Goal: Entertainment & Leisure: Consume media (video, audio)

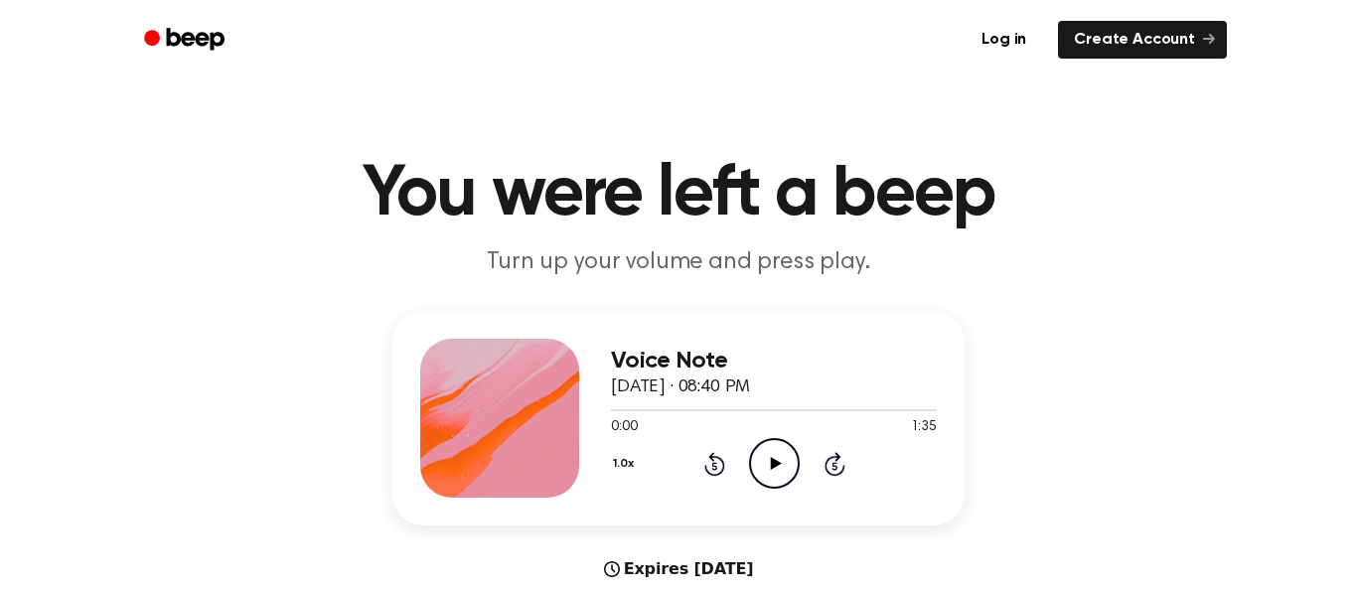
click at [798, 436] on div "0:00 1:35" at bounding box center [774, 427] width 326 height 21
click at [775, 444] on icon "Play Audio" at bounding box center [774, 463] width 51 height 51
click at [755, 497] on div "Voice Note [DATE] · 08:40 PM 0:03 1:35 Your browser does not support the [objec…" at bounding box center [774, 418] width 326 height 159
click at [772, 470] on icon at bounding box center [774, 463] width 9 height 13
click at [765, 443] on icon "Play Audio" at bounding box center [774, 463] width 51 height 51
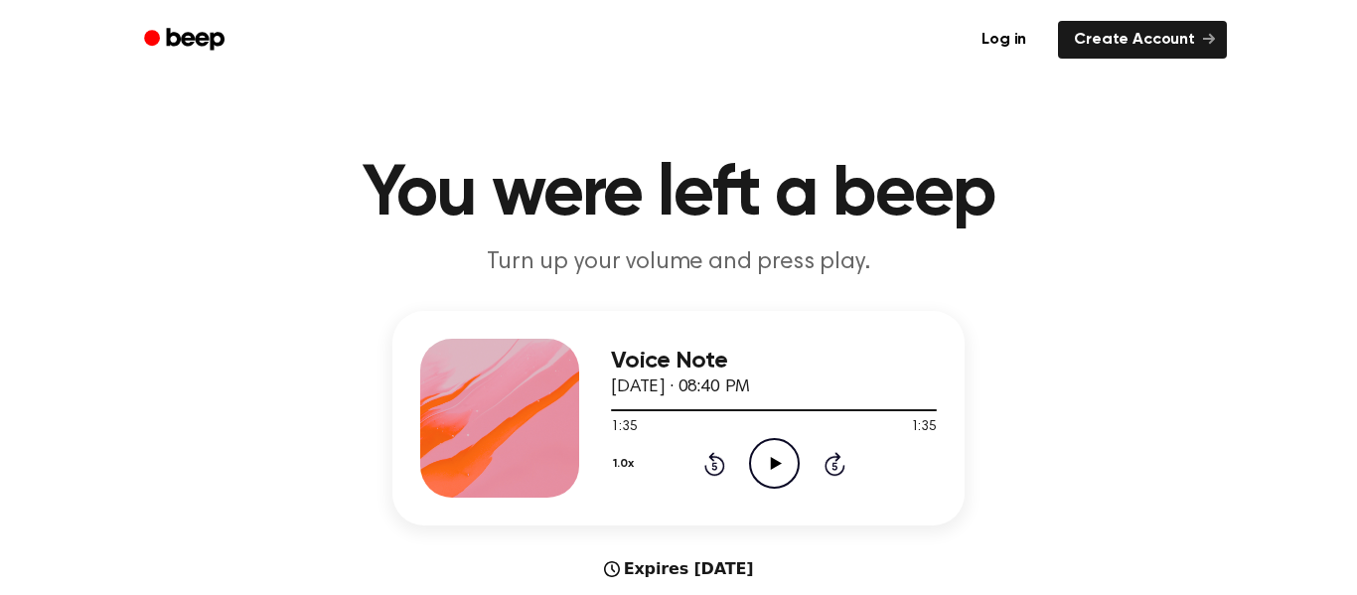
click at [616, 472] on button "1.0x" at bounding box center [626, 464] width 30 height 34
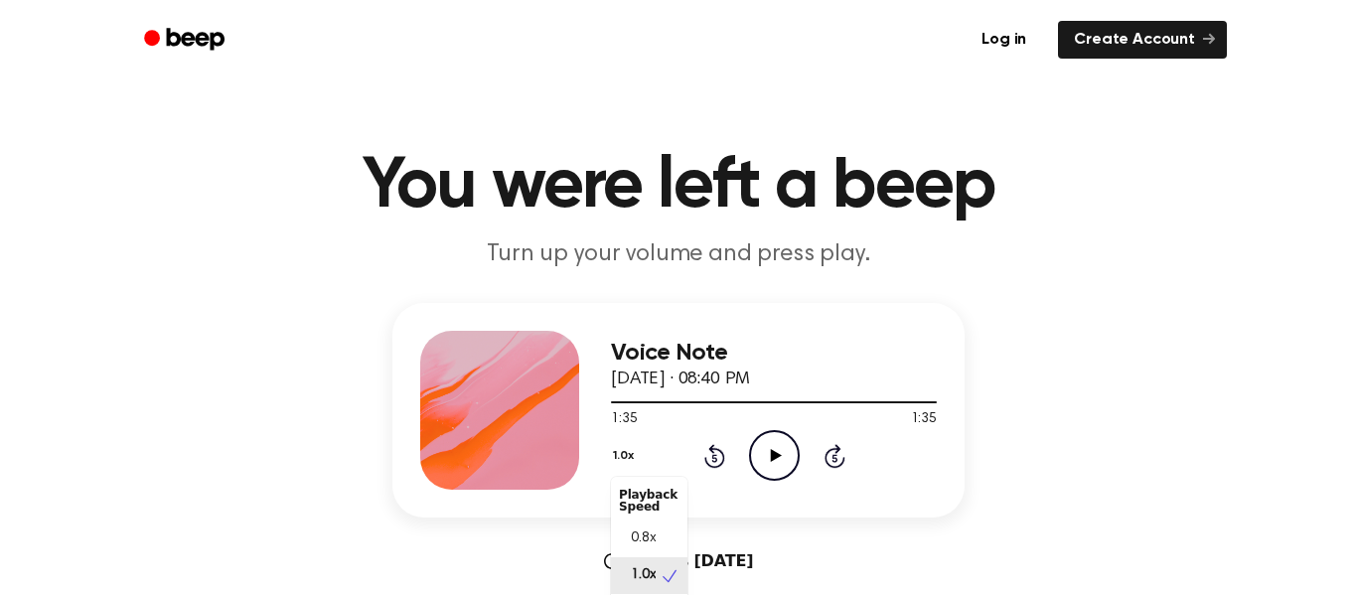
click at [633, 464] on button "1.0x" at bounding box center [626, 456] width 30 height 34
click at [630, 458] on button "1.0x" at bounding box center [626, 456] width 30 height 34
click at [113, 312] on div "Voice Note [DATE] · 08:40 PM 1:35 1:35 Your browser does not support the [objec…" at bounding box center [679, 485] width 1310 height 364
click at [119, 320] on div "Voice Note [DATE] · 08:40 PM 1:35 1:35 Your browser does not support the [objec…" at bounding box center [679, 485] width 1310 height 364
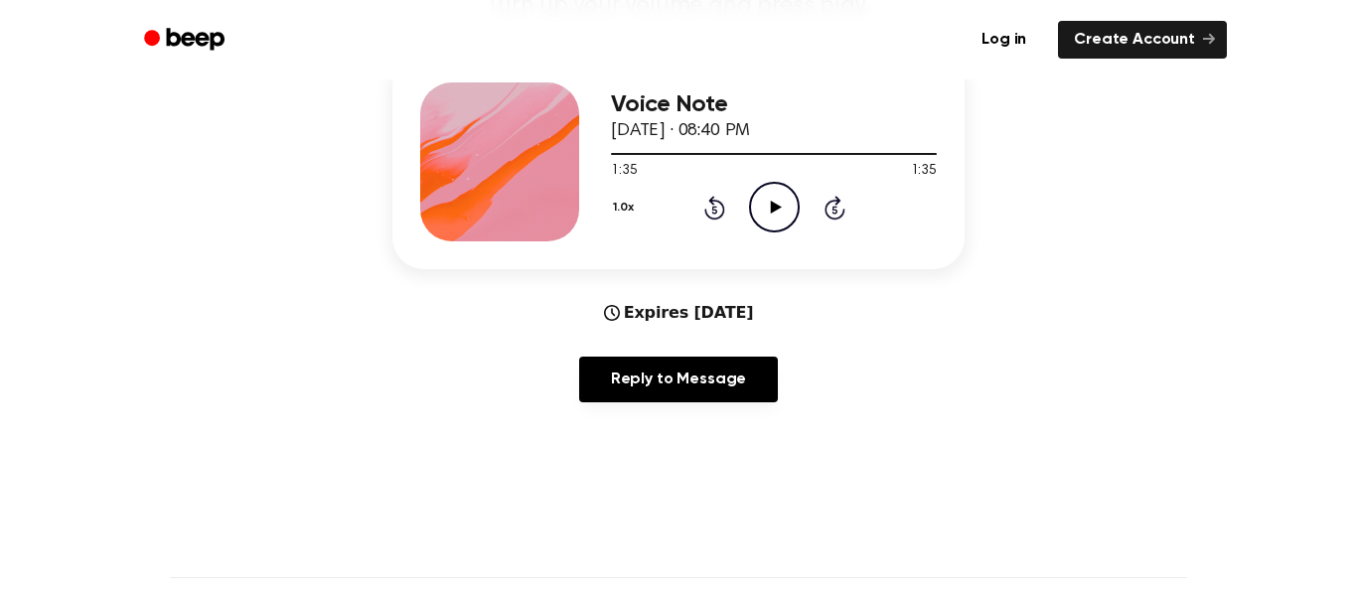
scroll to position [255, 0]
click at [634, 216] on button "1.0x" at bounding box center [626, 209] width 30 height 34
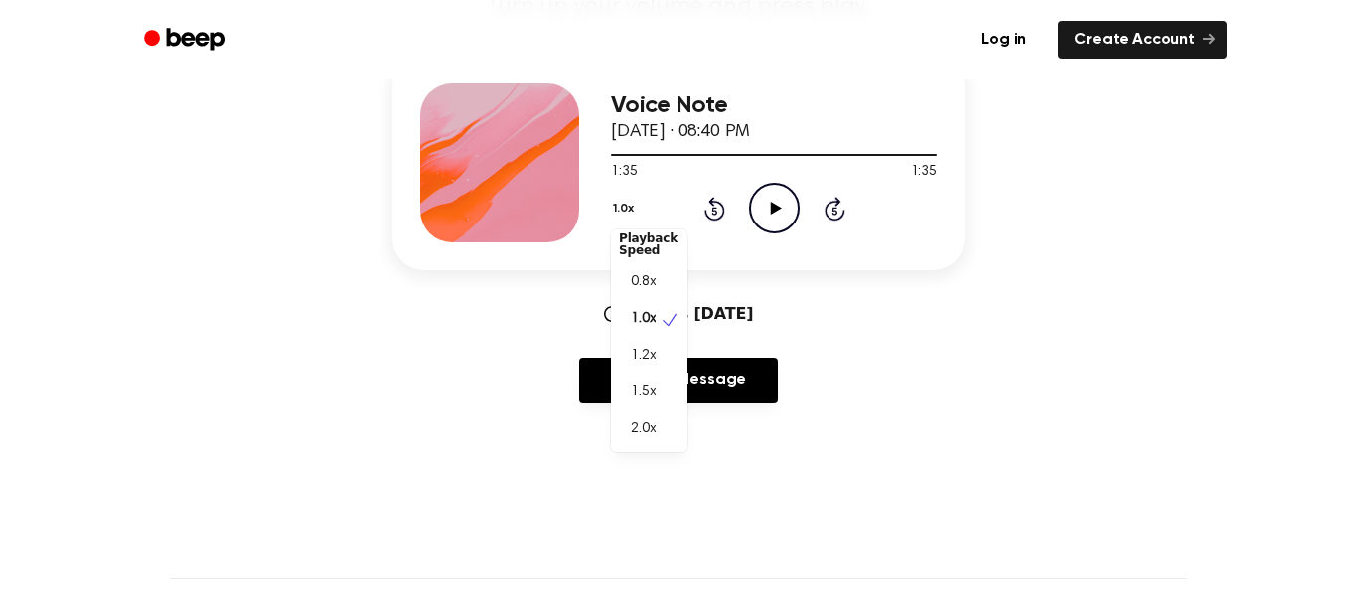
scroll to position [7, 0]
click at [650, 427] on span "2.0x" at bounding box center [643, 431] width 25 height 21
click at [789, 217] on icon "Play Audio" at bounding box center [774, 208] width 51 height 51
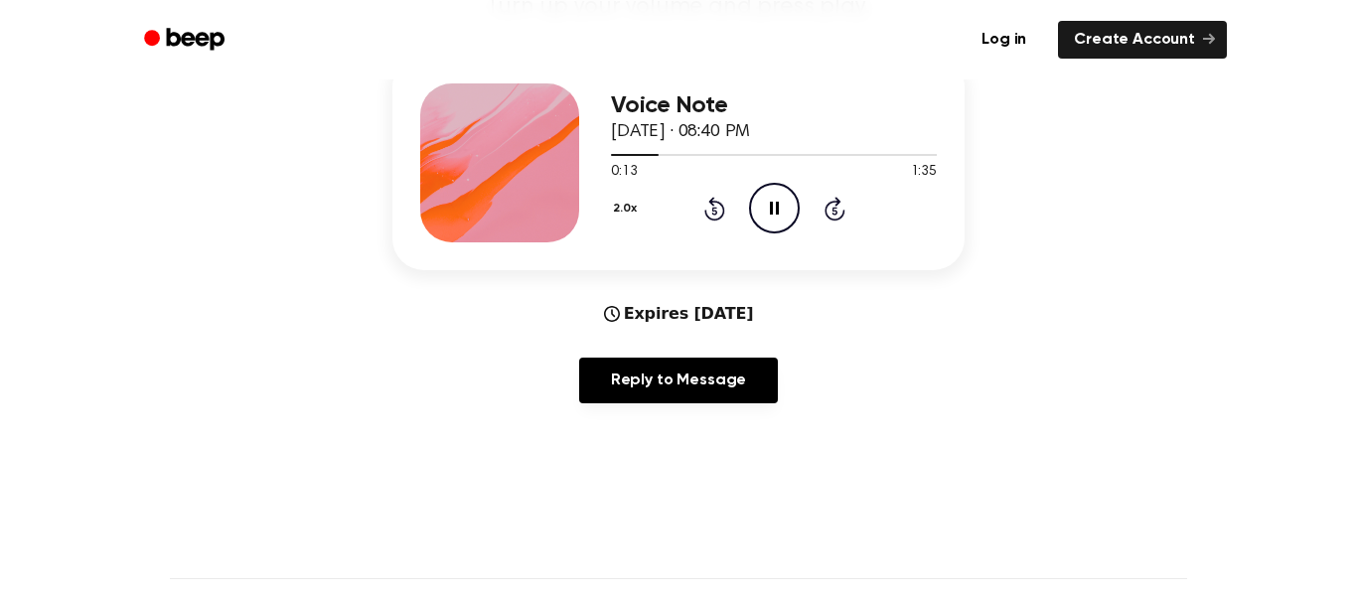
click at [764, 232] on icon "Pause Audio" at bounding box center [774, 208] width 51 height 51
click at [628, 224] on button "2.0x" at bounding box center [627, 209] width 33 height 34
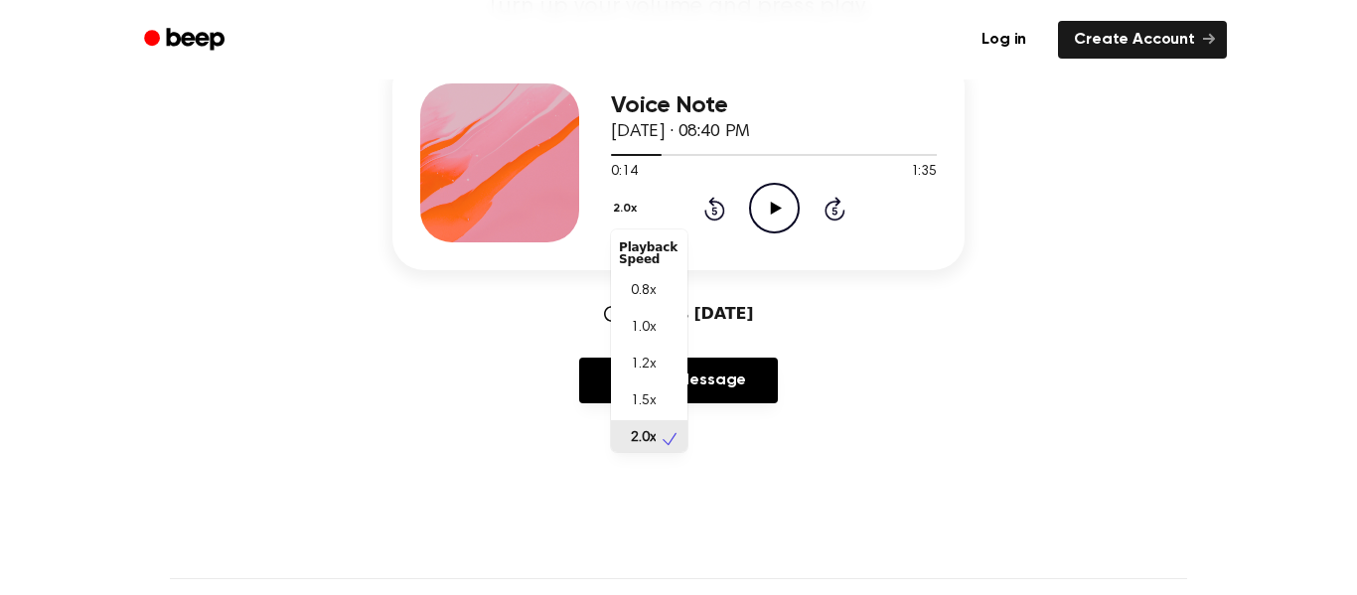
scroll to position [5, 0]
click at [648, 328] on span "1.0x" at bounding box center [643, 323] width 25 height 21
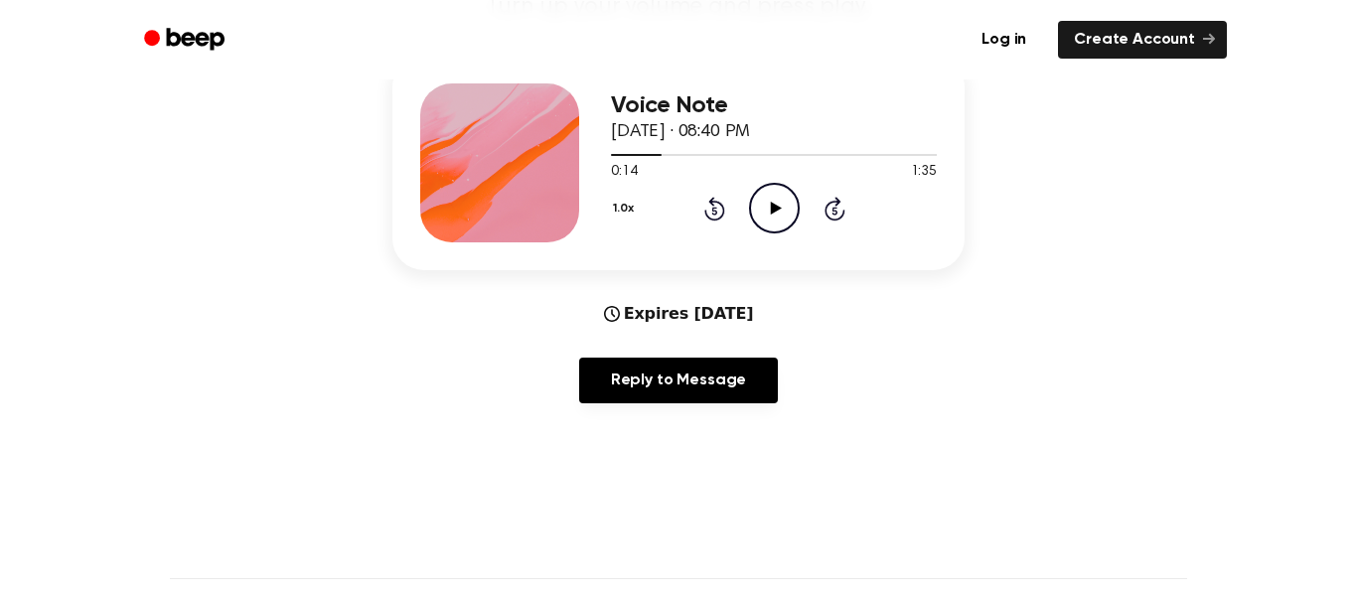
click at [630, 207] on button "1.0x" at bounding box center [626, 209] width 30 height 34
click at [648, 439] on span "2.0x" at bounding box center [643, 438] width 25 height 21
click at [779, 218] on icon "Play Audio" at bounding box center [774, 208] width 51 height 51
click at [620, 210] on button "2.0x" at bounding box center [627, 209] width 33 height 34
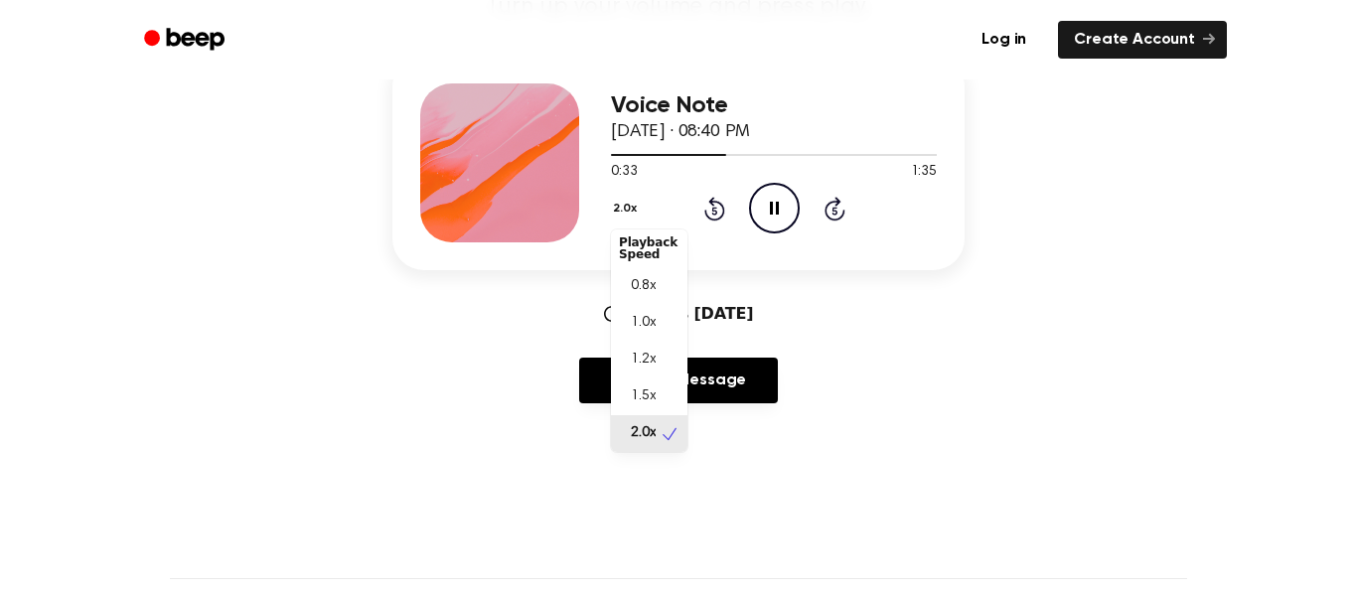
click at [649, 328] on span "1.0x" at bounding box center [643, 323] width 25 height 21
click at [156, 438] on main "You were left a beep Turn up your volume and press play. Voice Note [DATE] · 08…" at bounding box center [678, 385] width 1357 height 1281
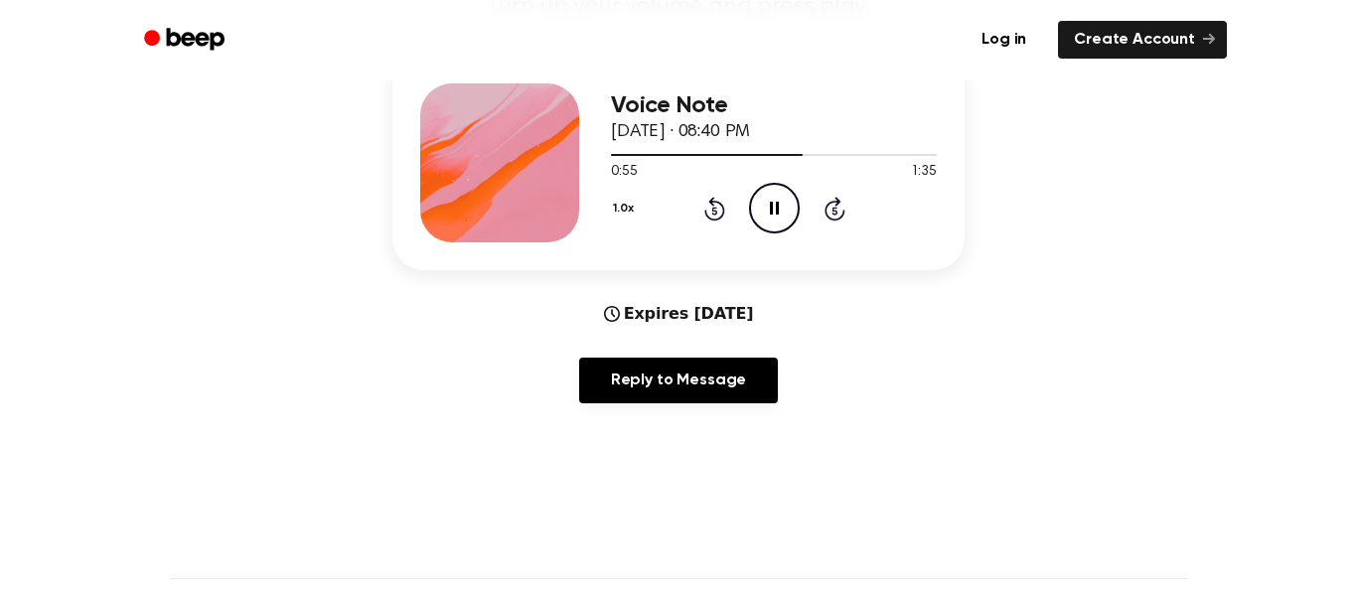
click at [766, 224] on icon "Pause Audio" at bounding box center [774, 208] width 51 height 51
click at [755, 225] on circle at bounding box center [774, 208] width 49 height 49
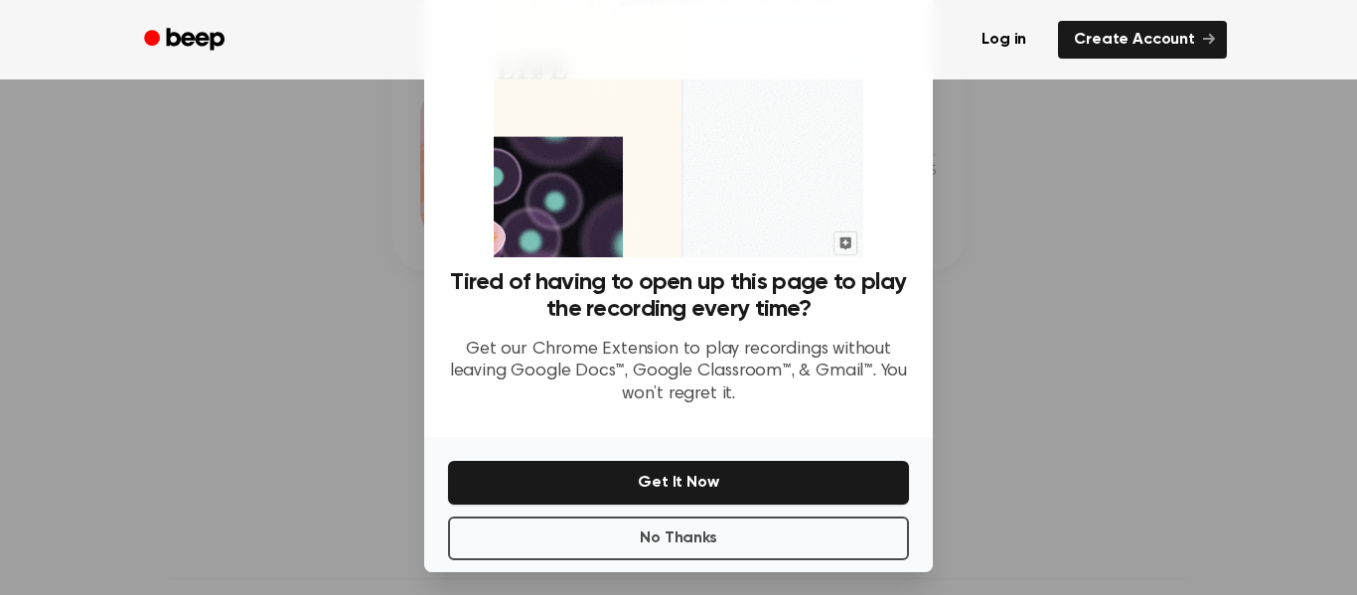
scroll to position [123, 0]
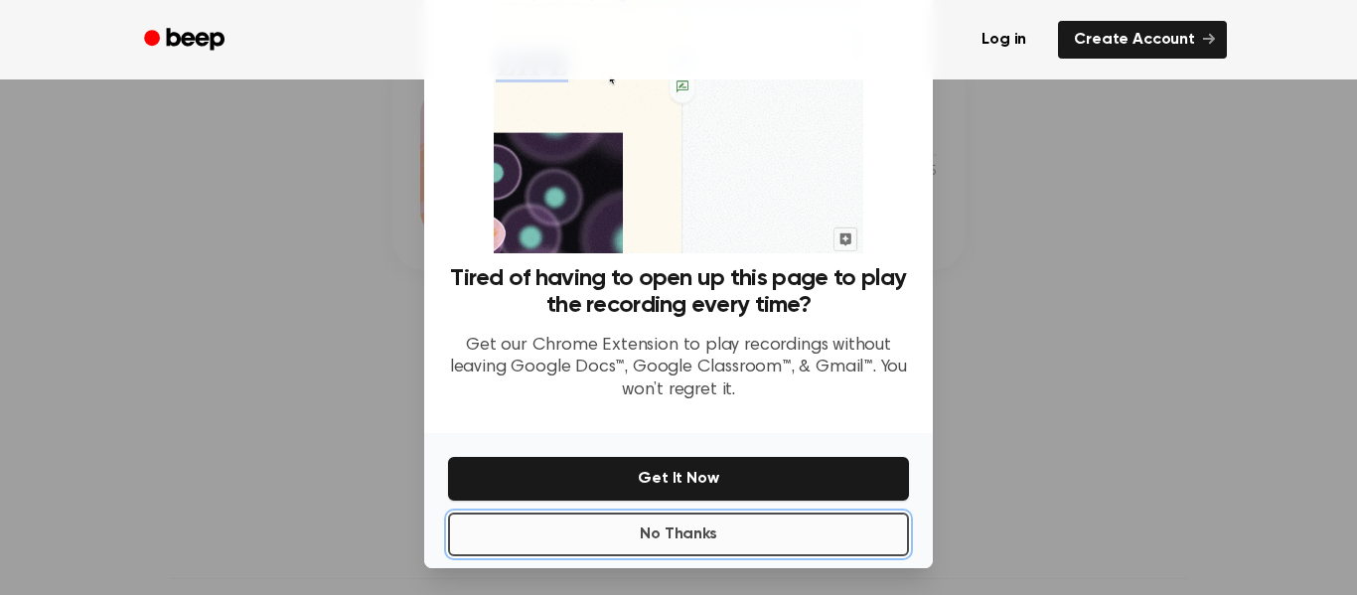
click at [526, 552] on button "No Thanks" at bounding box center [678, 535] width 461 height 44
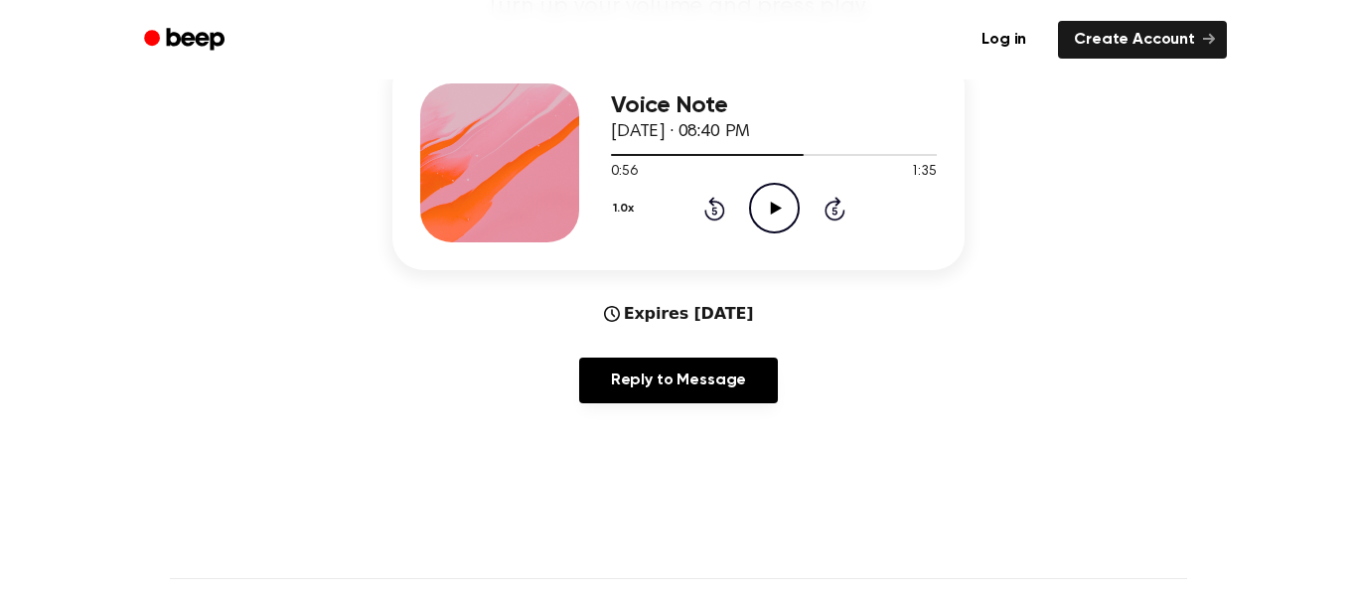
click at [775, 237] on div "Voice Note [DATE] · 08:40 PM 0:56 1:35 Your browser does not support the [objec…" at bounding box center [774, 162] width 326 height 159
click at [778, 189] on icon "Play Audio" at bounding box center [774, 208] width 51 height 51
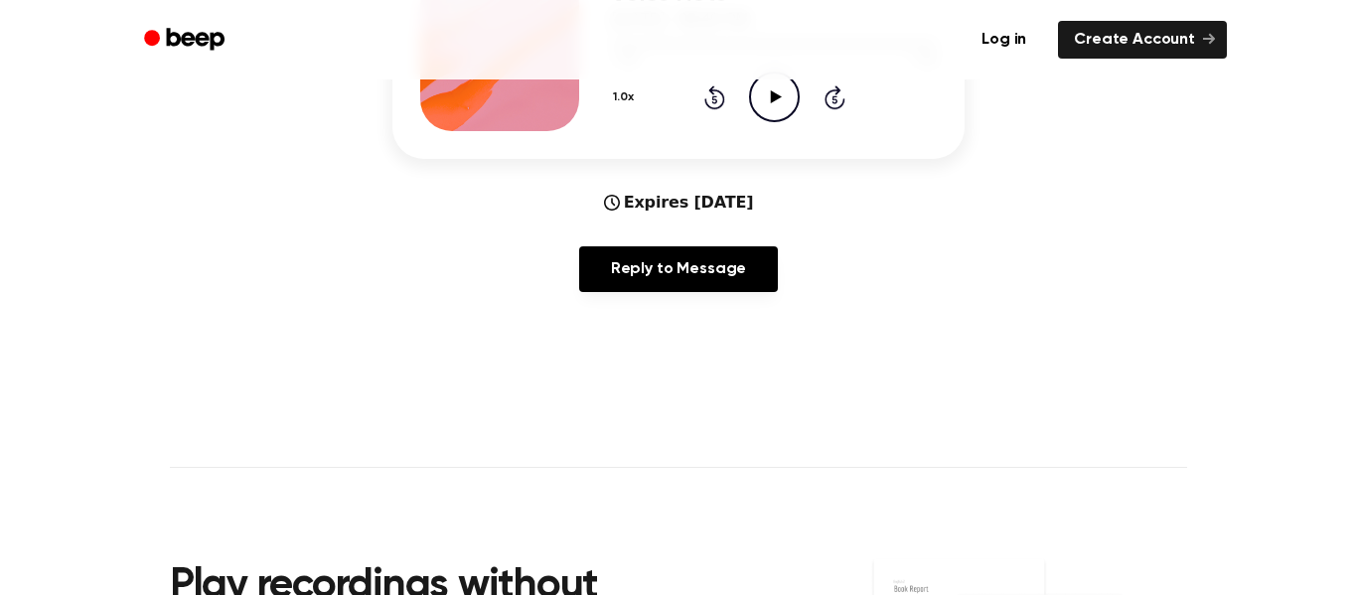
scroll to position [368, 0]
click at [635, 98] on button "1.0x" at bounding box center [626, 96] width 30 height 34
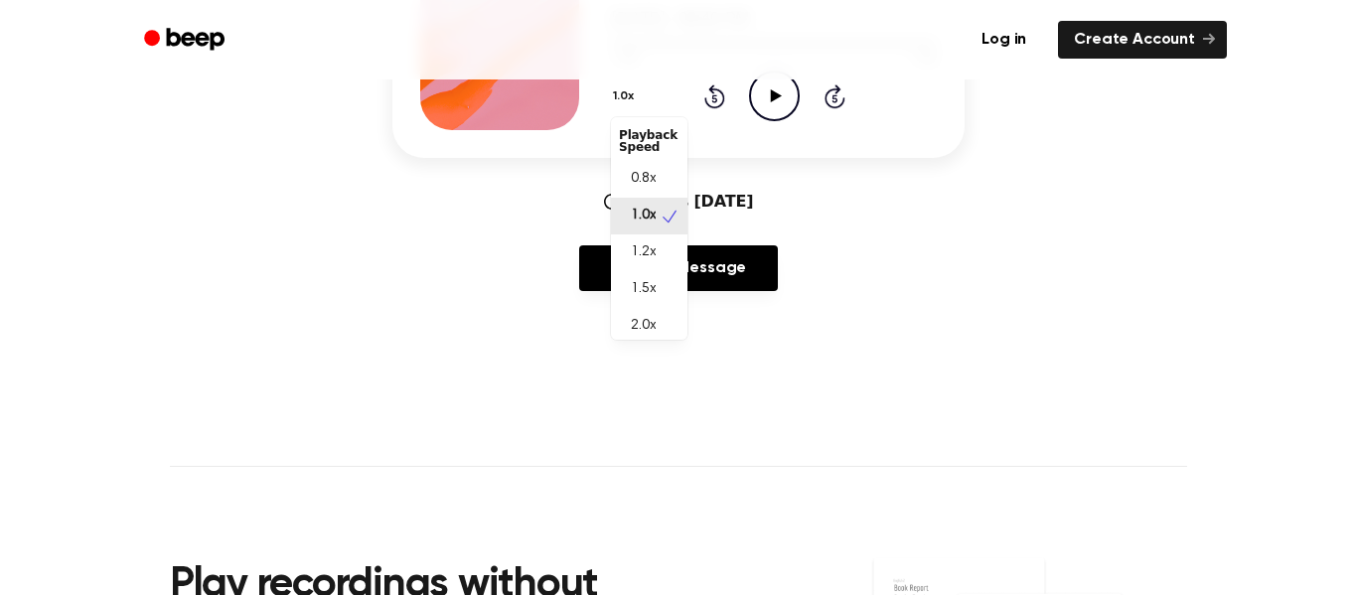
click at [642, 317] on span "2.0x" at bounding box center [643, 326] width 25 height 21
click at [766, 98] on icon "Play Audio" at bounding box center [774, 96] width 51 height 51
click at [629, 97] on button "2.0x" at bounding box center [627, 96] width 33 height 34
click at [645, 175] on span "0.8x" at bounding box center [643, 174] width 25 height 21
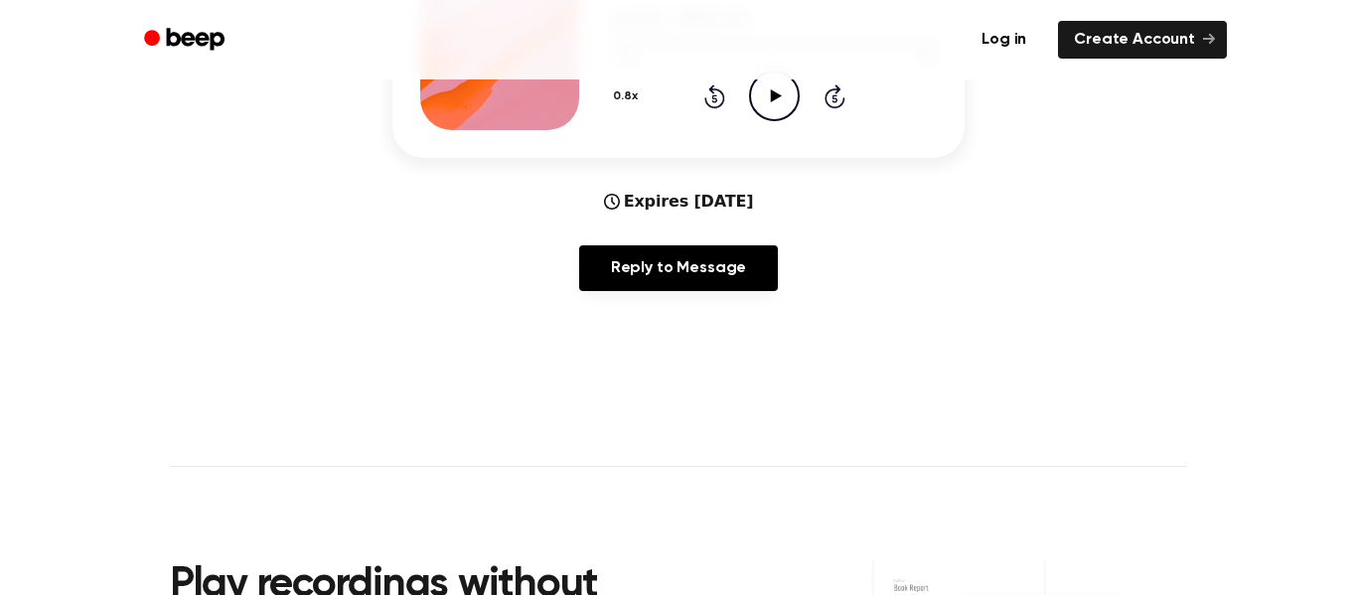
click at [771, 100] on icon at bounding box center [775, 95] width 11 height 13
click at [788, 110] on icon "Play Audio" at bounding box center [774, 96] width 51 height 51
click at [629, 98] on button "0.8x" at bounding box center [628, 96] width 34 height 34
click at [650, 217] on span "1.0x" at bounding box center [643, 216] width 25 height 21
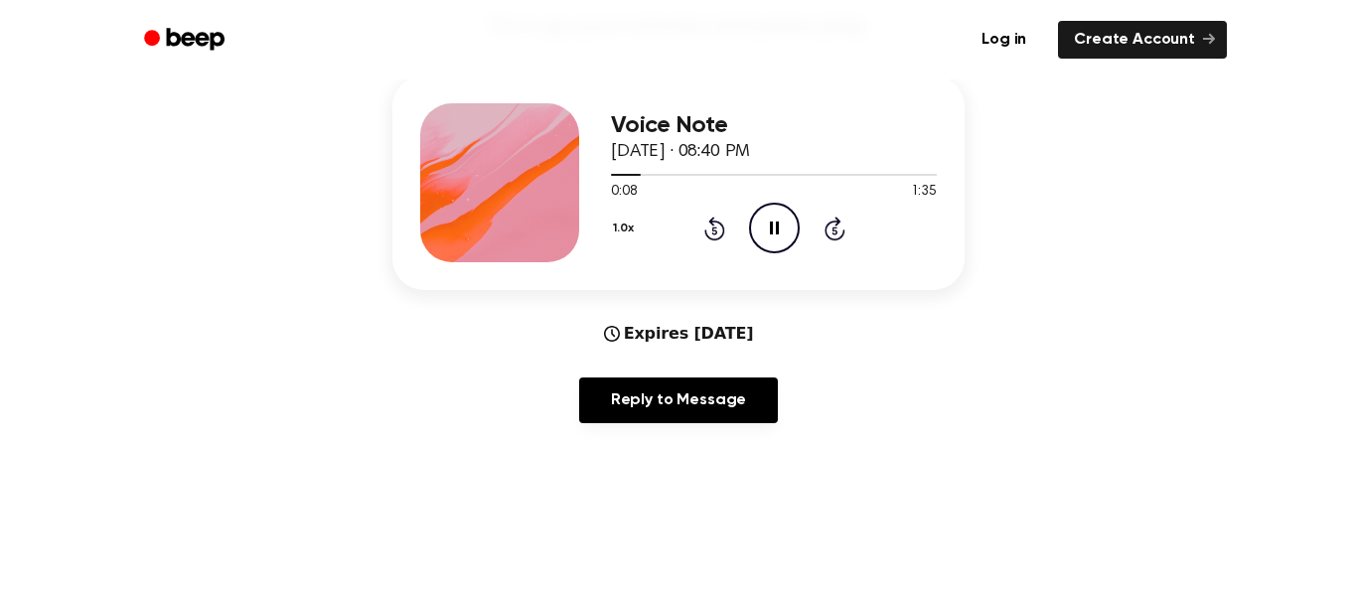
scroll to position [229, 0]
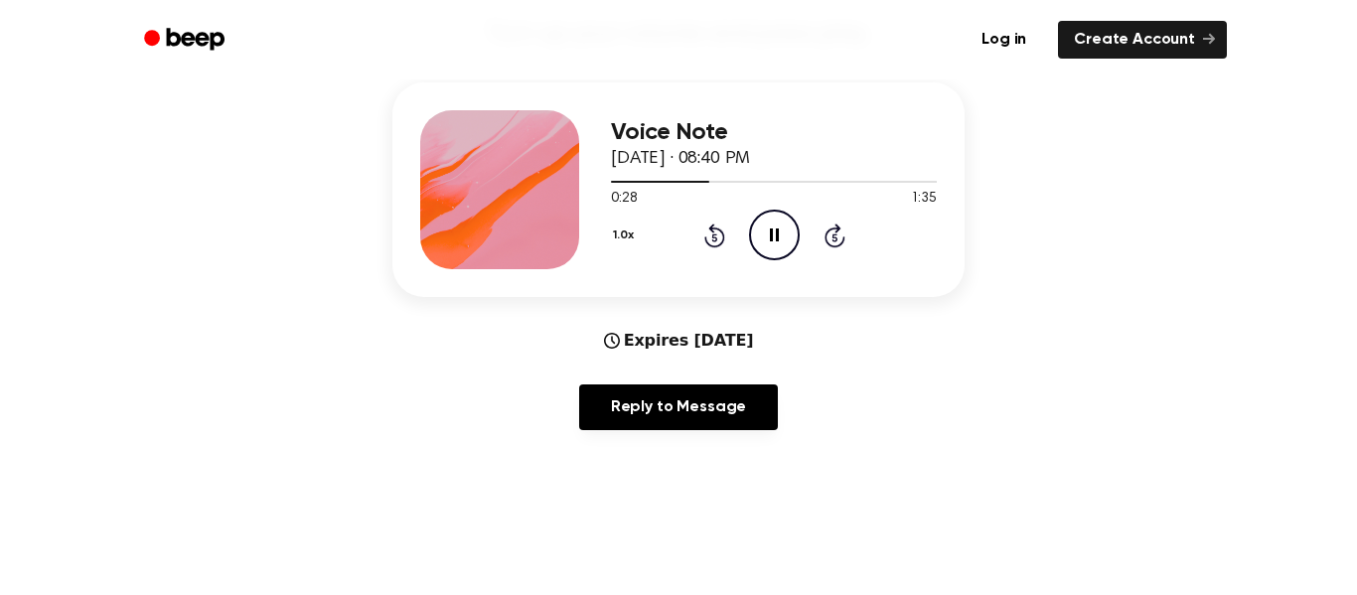
click at [714, 237] on icon at bounding box center [713, 237] width 5 height 8
click at [712, 246] on icon at bounding box center [714, 236] width 21 height 24
click at [714, 237] on icon at bounding box center [713, 237] width 5 height 8
click at [721, 249] on div "1.0x Rewind 5 seconds Pause Audio Skip 5 seconds" at bounding box center [774, 235] width 326 height 51
click at [714, 237] on icon at bounding box center [713, 237] width 5 height 8
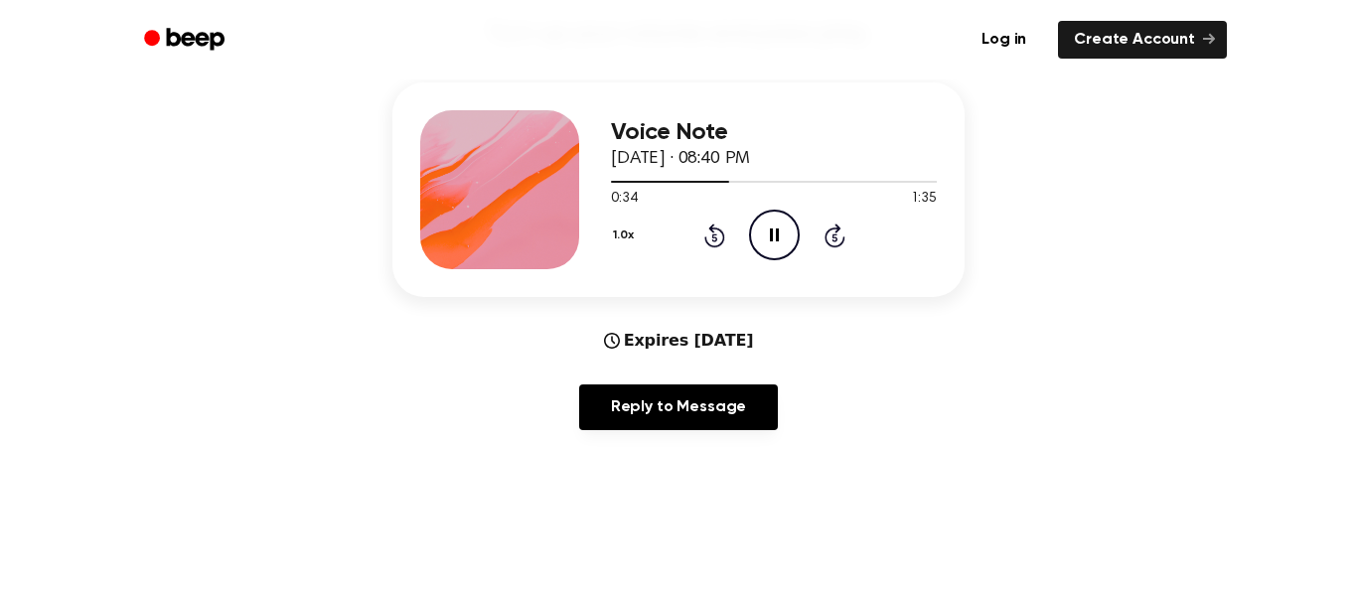
click at [721, 235] on icon at bounding box center [714, 236] width 21 height 24
click at [725, 234] on div "1.0x Rewind 5 seconds Pause Audio Skip 5 seconds" at bounding box center [774, 235] width 326 height 51
click at [712, 233] on icon at bounding box center [714, 236] width 21 height 24
click at [714, 238] on icon "Rewind 5 seconds" at bounding box center [714, 236] width 22 height 26
click at [714, 237] on icon at bounding box center [713, 237] width 5 height 8
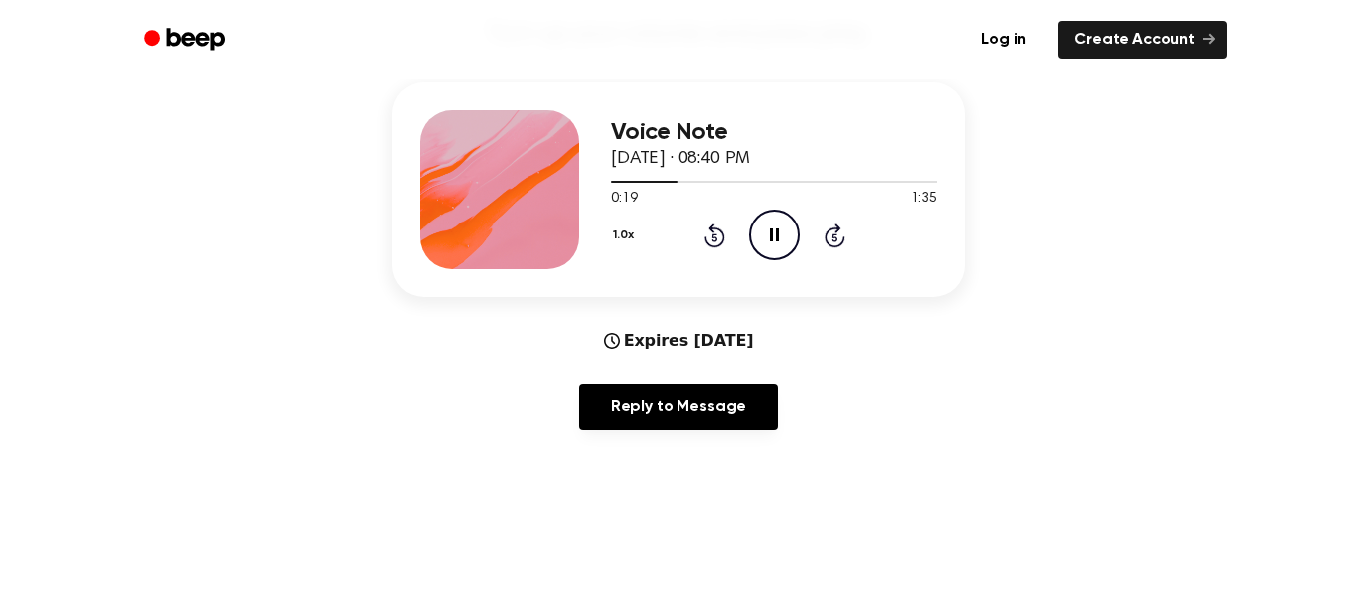
click at [713, 226] on icon at bounding box center [714, 236] width 21 height 24
click at [628, 221] on button "1.0x" at bounding box center [626, 236] width 30 height 34
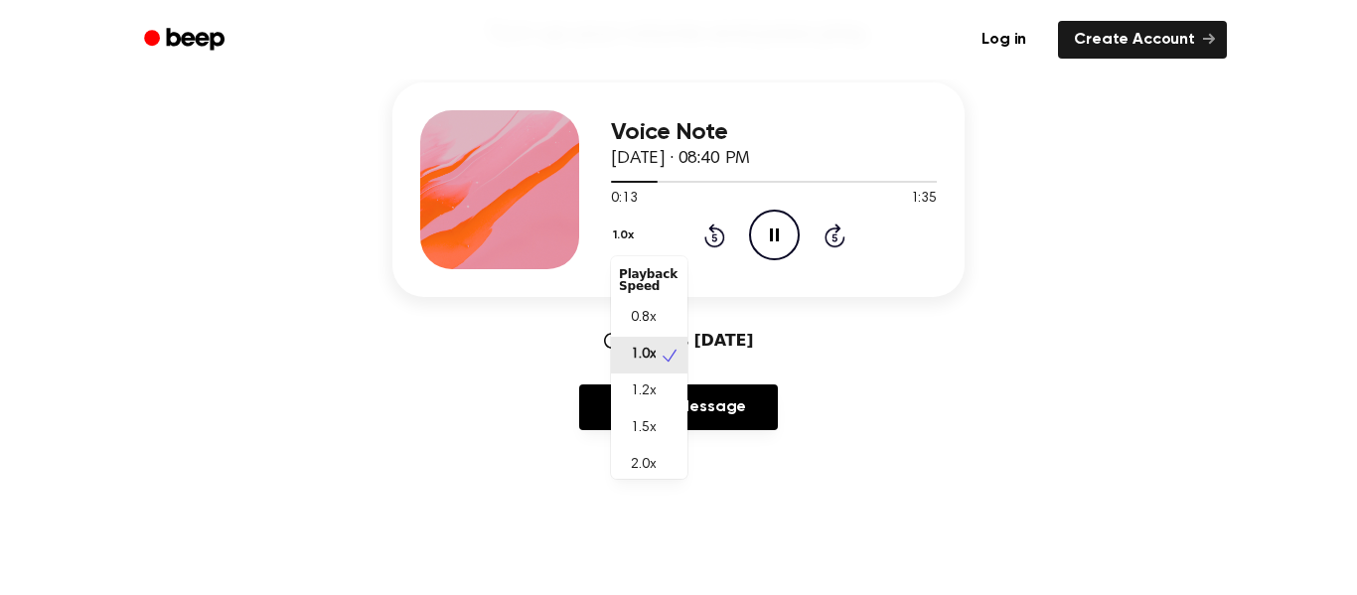
click at [653, 387] on span "1.2x" at bounding box center [643, 392] width 25 height 21
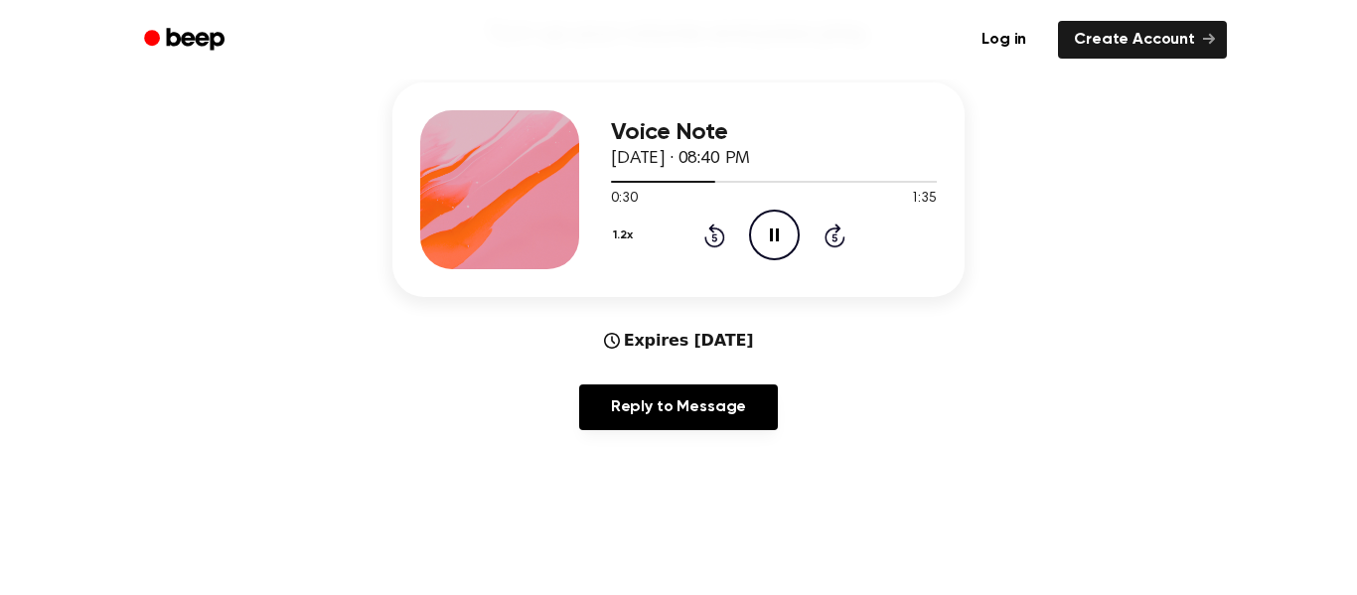
click at [714, 237] on icon at bounding box center [713, 237] width 5 height 8
click at [716, 248] on div "1.2x Rewind 5 seconds Pause Audio Skip 5 seconds" at bounding box center [774, 235] width 326 height 51
click at [714, 237] on icon at bounding box center [713, 237] width 5 height 8
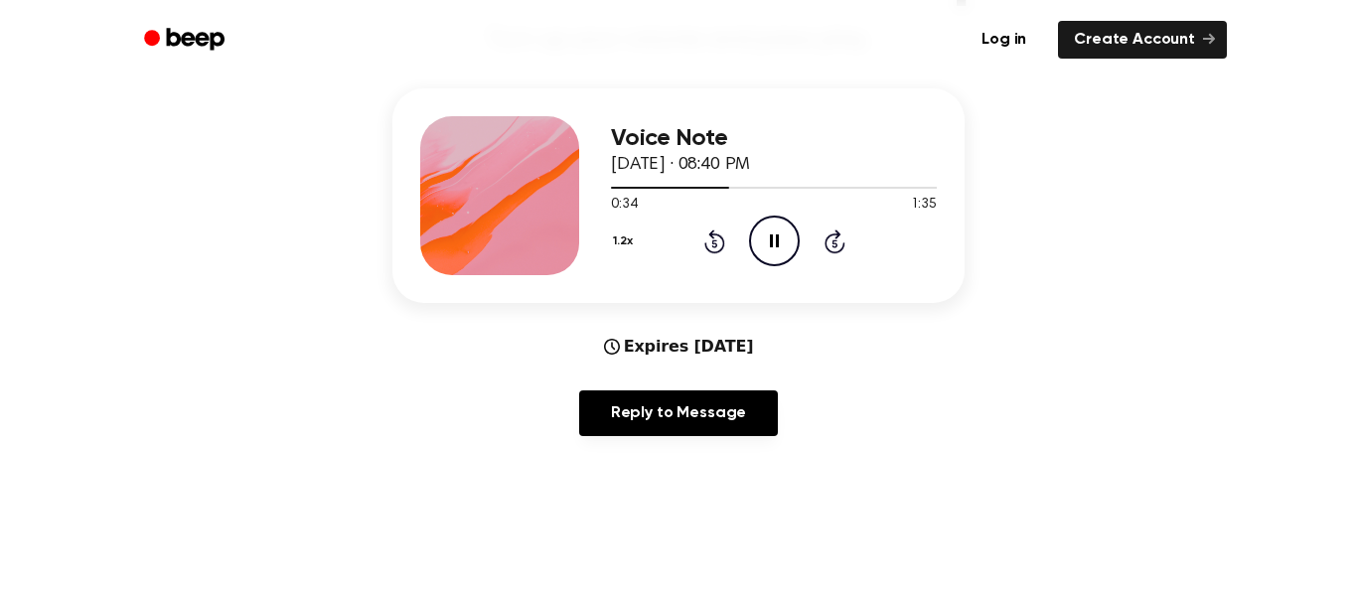
scroll to position [196, 0]
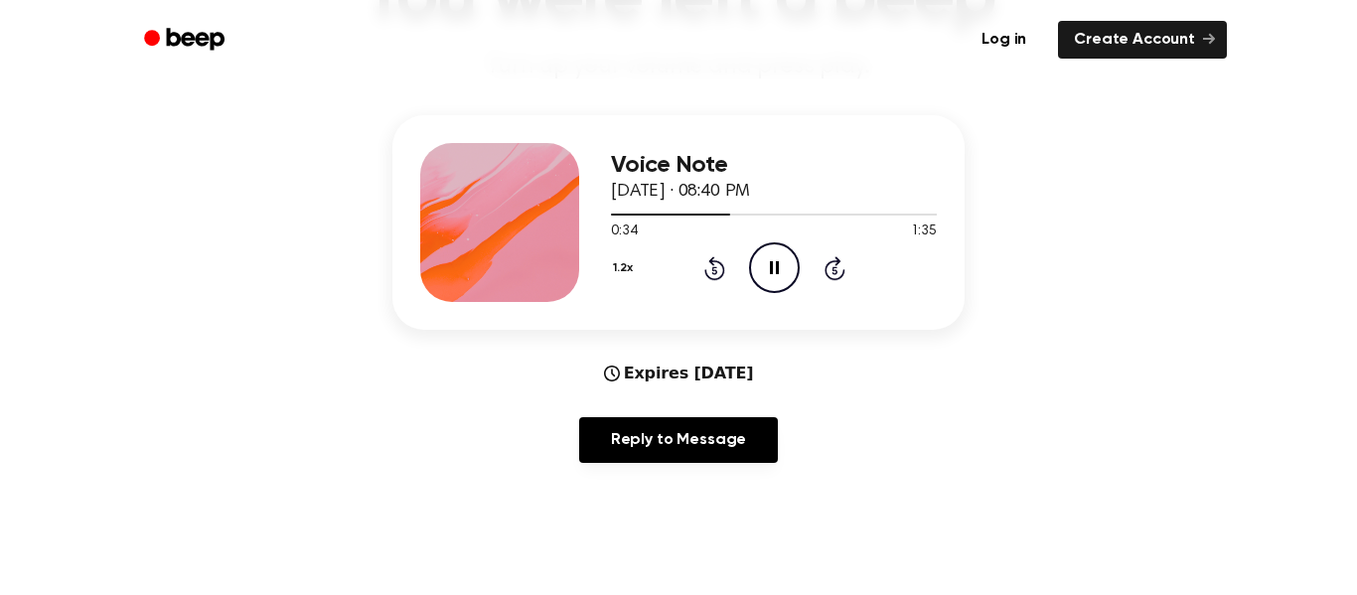
click at [714, 270] on icon at bounding box center [713, 270] width 5 height 8
click at [709, 265] on icon "Rewind 5 seconds" at bounding box center [714, 268] width 22 height 26
click at [703, 268] on icon "Rewind 5 seconds" at bounding box center [714, 268] width 22 height 26
click at [710, 278] on icon at bounding box center [714, 268] width 21 height 24
click at [714, 270] on icon at bounding box center [713, 270] width 5 height 8
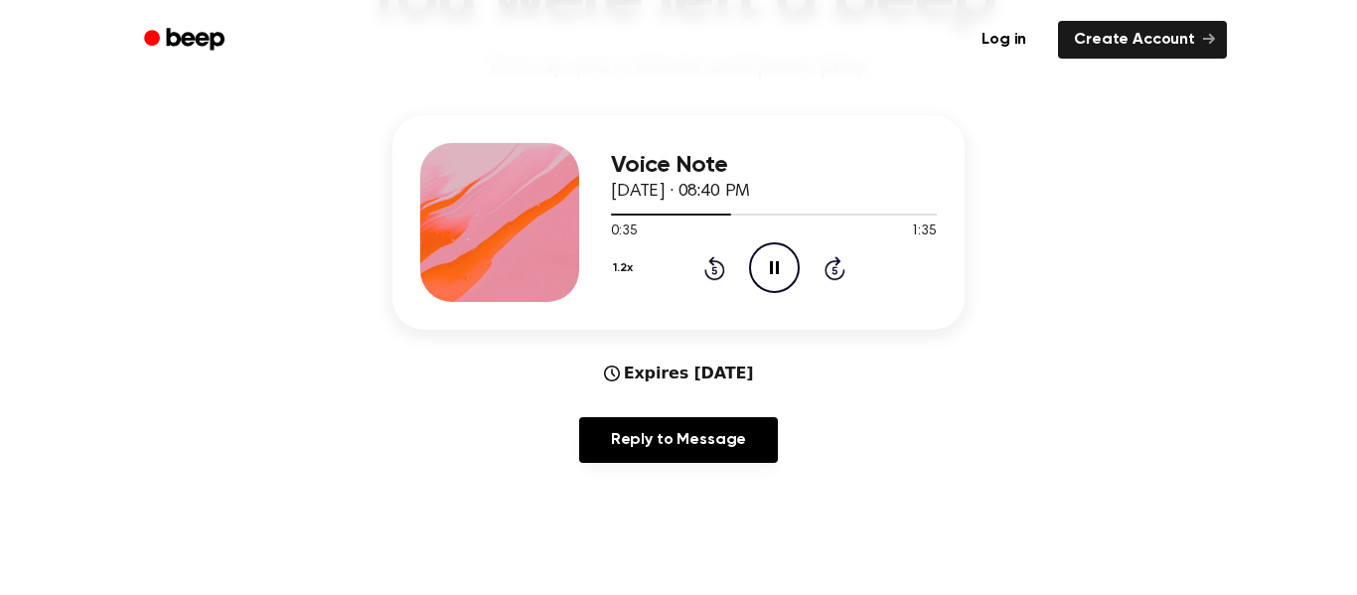
click at [730, 293] on div "1.2x Rewind 5 seconds Pause Audio Skip 5 seconds" at bounding box center [774, 267] width 326 height 51
click at [721, 274] on icon at bounding box center [714, 268] width 21 height 24
click at [708, 267] on icon "Rewind 5 seconds" at bounding box center [714, 268] width 22 height 26
click at [714, 270] on icon at bounding box center [713, 270] width 5 height 8
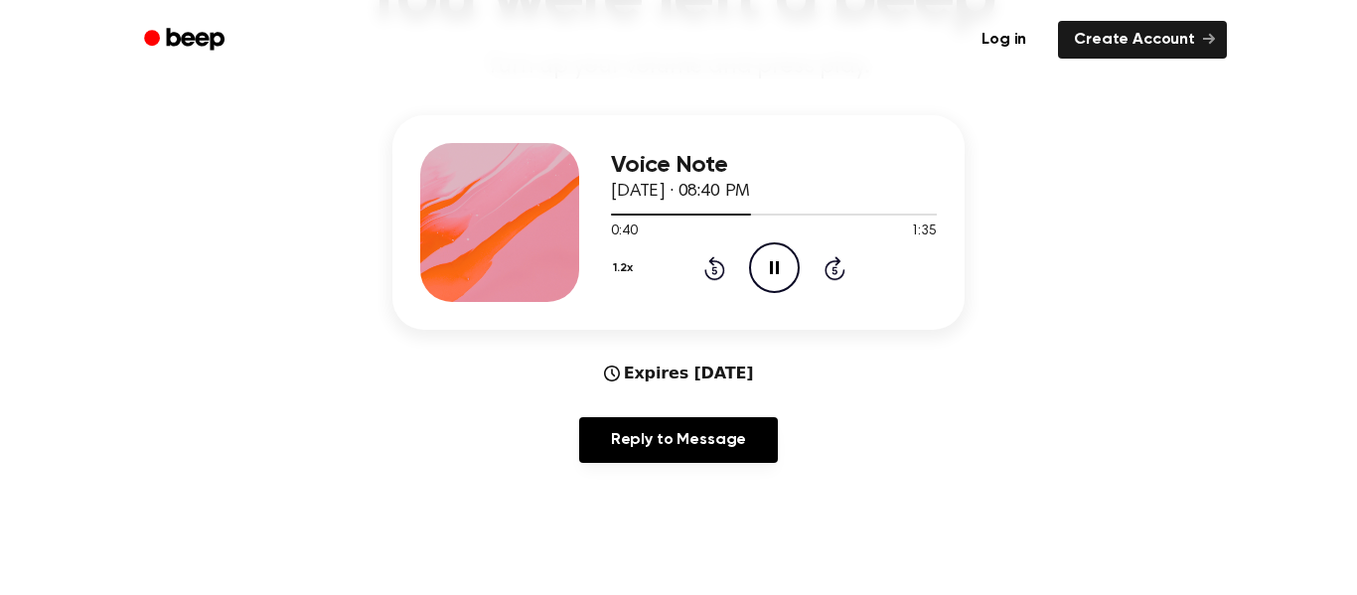
click at [714, 270] on icon at bounding box center [713, 270] width 5 height 8
click at [713, 277] on icon "Rewind 5 seconds" at bounding box center [714, 268] width 22 height 26
click at [712, 280] on icon at bounding box center [714, 268] width 21 height 24
click at [714, 270] on icon at bounding box center [713, 270] width 5 height 8
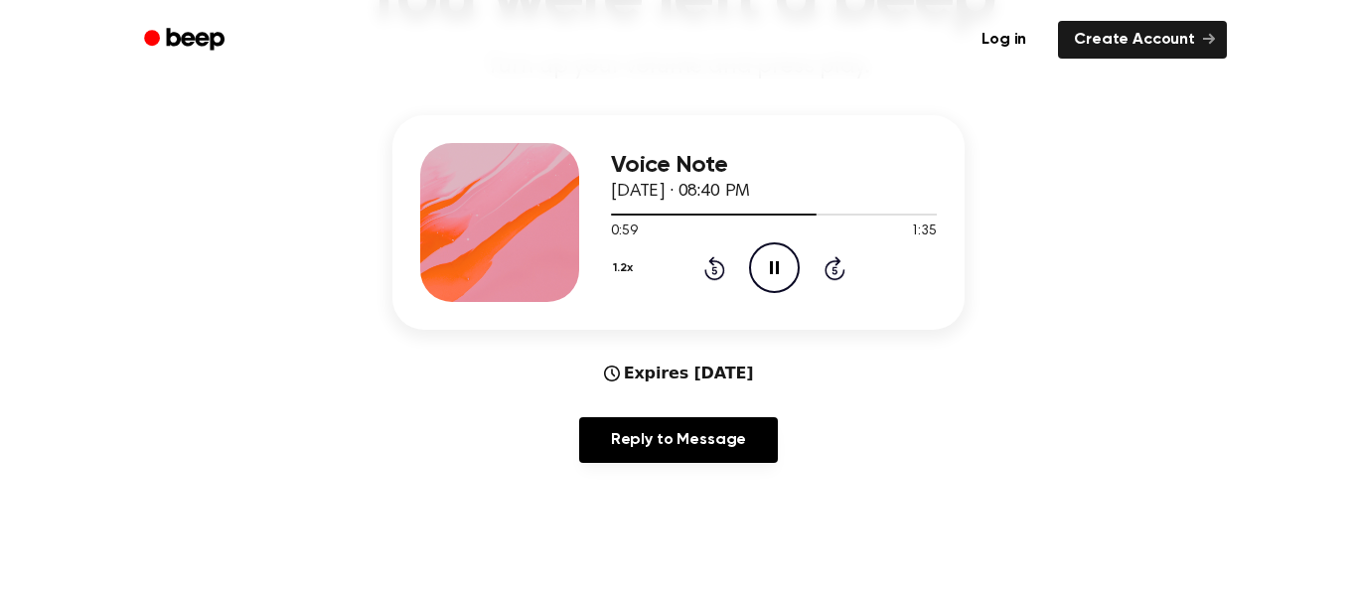
click at [714, 271] on icon "Rewind 5 seconds" at bounding box center [714, 268] width 22 height 26
click at [714, 270] on icon at bounding box center [713, 270] width 5 height 8
click at [715, 277] on icon "Rewind 5 seconds" at bounding box center [714, 268] width 22 height 26
click at [716, 278] on icon at bounding box center [714, 268] width 21 height 24
click at [724, 277] on icon "Rewind 5 seconds" at bounding box center [714, 268] width 22 height 26
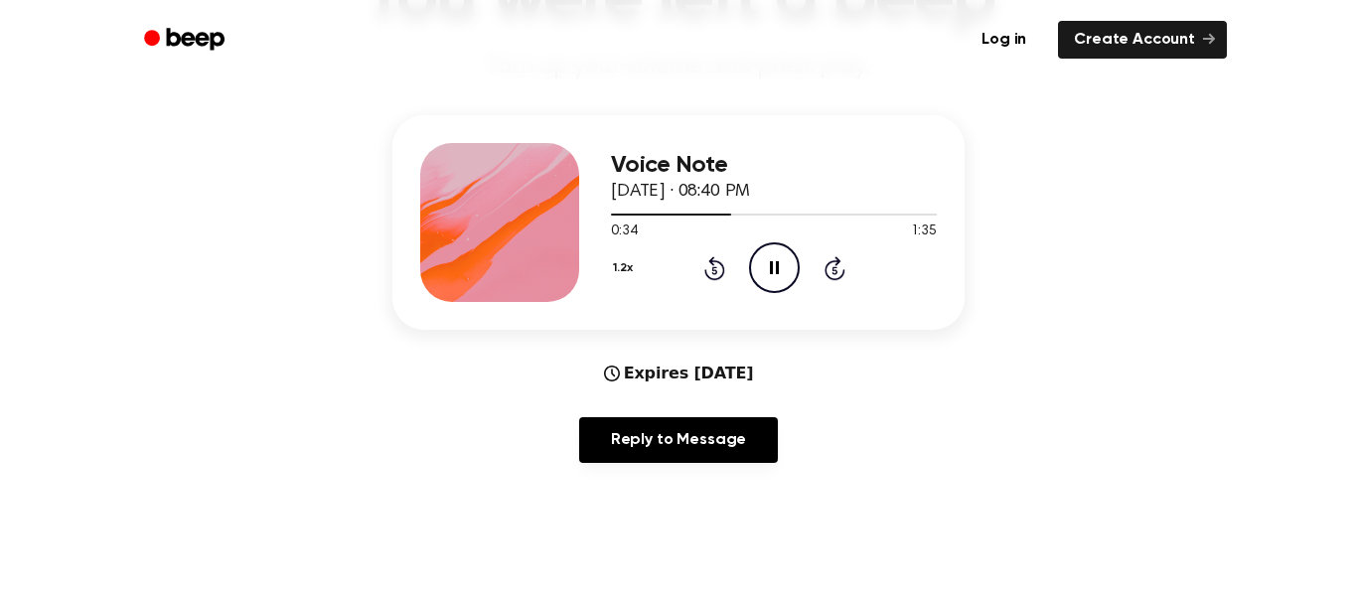
click at [714, 272] on icon "Rewind 5 seconds" at bounding box center [714, 268] width 22 height 26
click at [722, 281] on div "1.2x Rewind 5 seconds Pause Audio Skip 5 seconds" at bounding box center [774, 267] width 326 height 51
click at [736, 278] on div "1.2x Rewind 5 seconds Pause Audio Skip 5 seconds" at bounding box center [774, 267] width 326 height 51
click at [760, 273] on icon "Pause Audio" at bounding box center [774, 267] width 51 height 51
click at [705, 267] on icon "Rewind 5 seconds" at bounding box center [714, 268] width 22 height 26
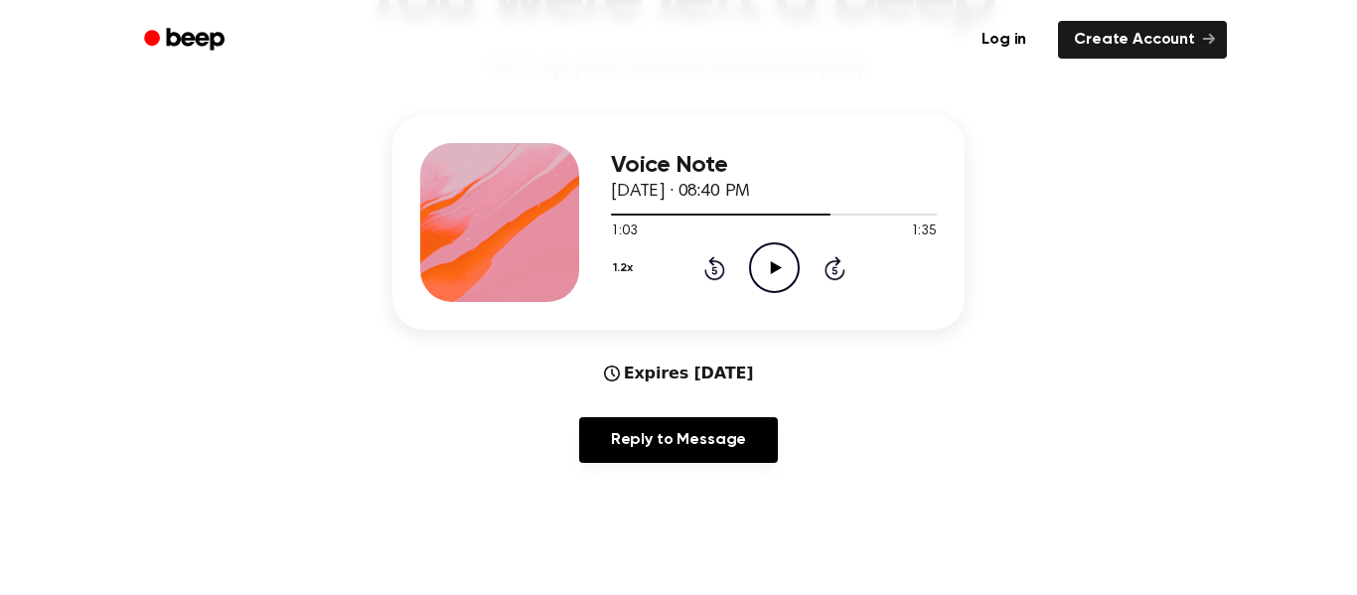
click at [703, 264] on icon "Rewind 5 seconds" at bounding box center [714, 268] width 22 height 26
click at [761, 257] on icon "Play Audio" at bounding box center [774, 267] width 51 height 51
click at [714, 270] on icon at bounding box center [713, 270] width 5 height 8
click at [707, 280] on icon "Rewind 5 seconds" at bounding box center [714, 268] width 22 height 26
click at [714, 270] on icon at bounding box center [713, 270] width 5 height 8
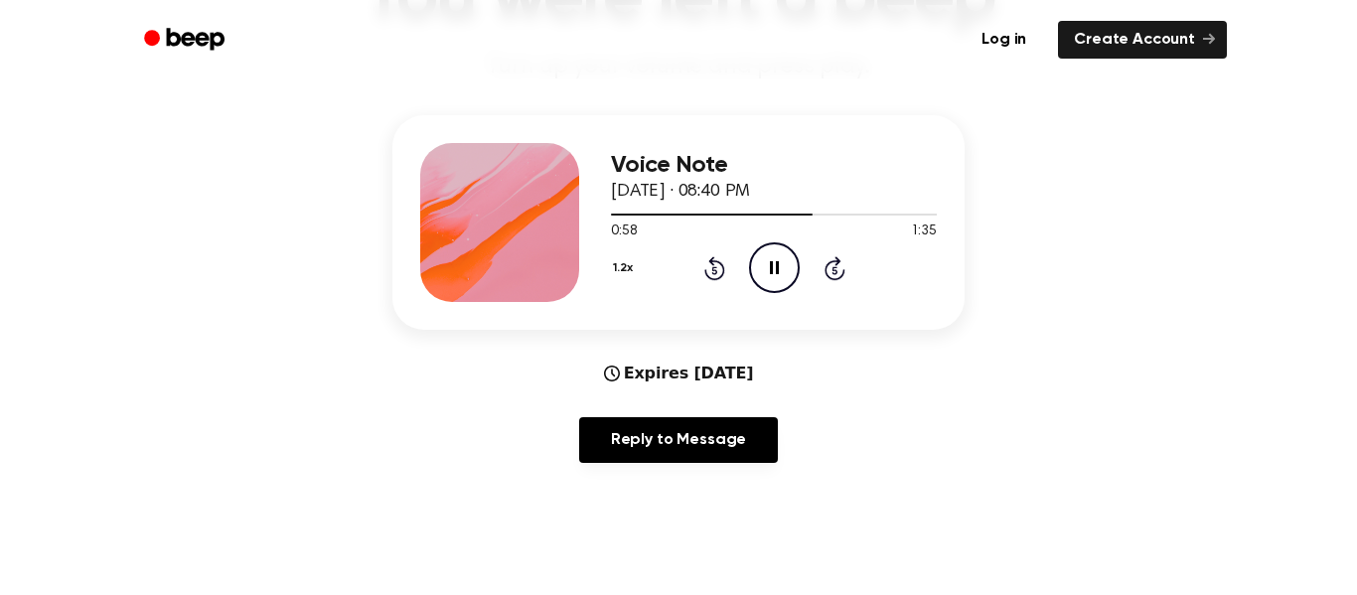
click at [714, 272] on icon "Rewind 5 seconds" at bounding box center [714, 268] width 22 height 26
click at [713, 279] on icon at bounding box center [714, 268] width 21 height 24
click at [714, 270] on icon at bounding box center [713, 270] width 5 height 8
click at [713, 262] on icon at bounding box center [714, 268] width 21 height 24
click at [714, 270] on icon at bounding box center [713, 270] width 5 height 8
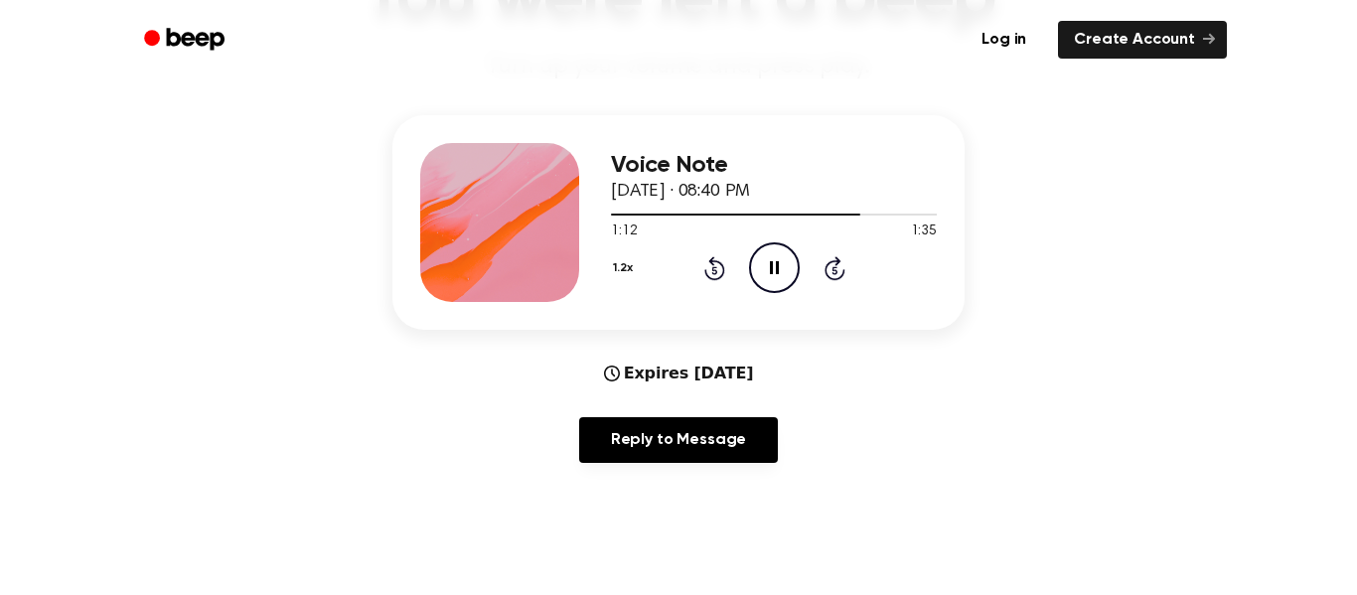
click at [719, 262] on icon at bounding box center [714, 268] width 21 height 24
click at [715, 282] on div "1.2x Rewind 5 seconds Pause Audio Skip 5 seconds" at bounding box center [774, 267] width 326 height 51
click at [702, 282] on div "1.2x Rewind 5 seconds Pause Audio Skip 5 seconds" at bounding box center [774, 267] width 326 height 51
click at [714, 270] on icon at bounding box center [713, 270] width 5 height 8
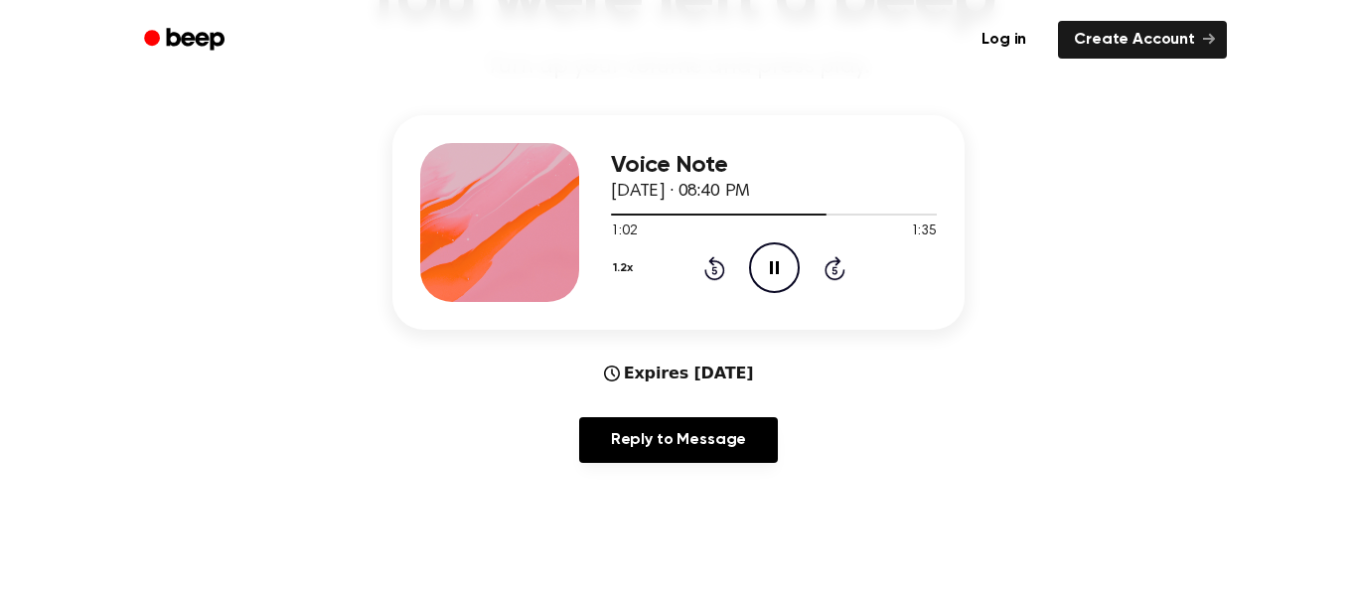
click at [715, 267] on icon at bounding box center [713, 270] width 5 height 8
click at [703, 263] on icon "Rewind 5 seconds" at bounding box center [714, 268] width 22 height 26
click at [714, 271] on icon "Rewind 5 seconds" at bounding box center [714, 268] width 22 height 26
click at [714, 270] on icon at bounding box center [713, 270] width 5 height 8
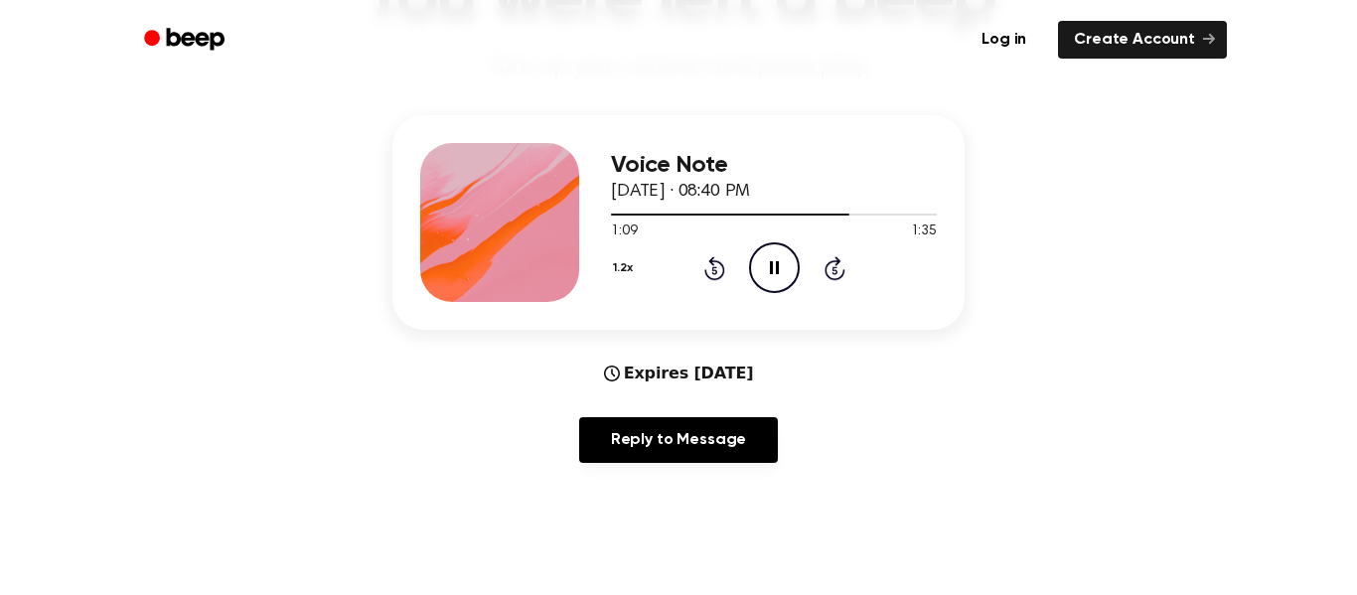
click at [712, 272] on icon "Rewind 5 seconds" at bounding box center [714, 268] width 22 height 26
click at [714, 270] on icon at bounding box center [713, 270] width 5 height 8
click at [715, 272] on icon "Rewind 5 seconds" at bounding box center [714, 268] width 22 height 26
click at [718, 280] on icon at bounding box center [714, 268] width 21 height 24
click at [714, 280] on icon at bounding box center [714, 268] width 21 height 24
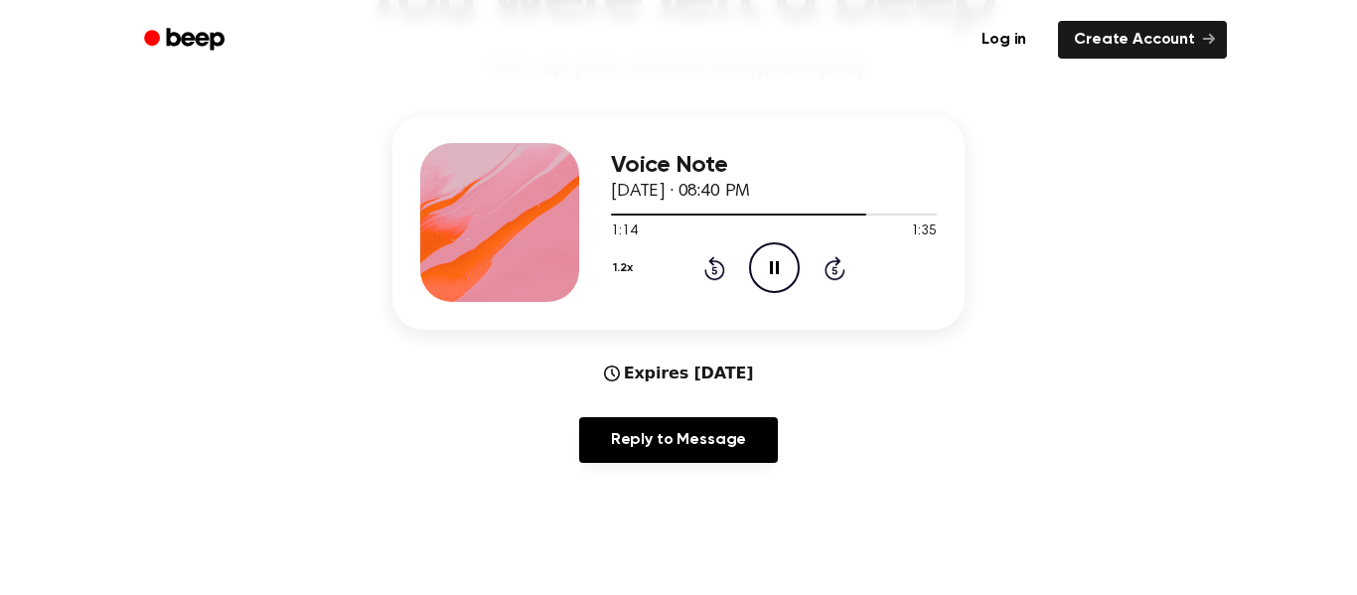
click at [714, 270] on icon at bounding box center [713, 270] width 5 height 8
click at [704, 267] on icon "Rewind 5 seconds" at bounding box center [714, 268] width 22 height 26
click at [720, 259] on icon "Rewind 5 seconds" at bounding box center [714, 268] width 22 height 26
click at [714, 270] on icon at bounding box center [713, 270] width 5 height 8
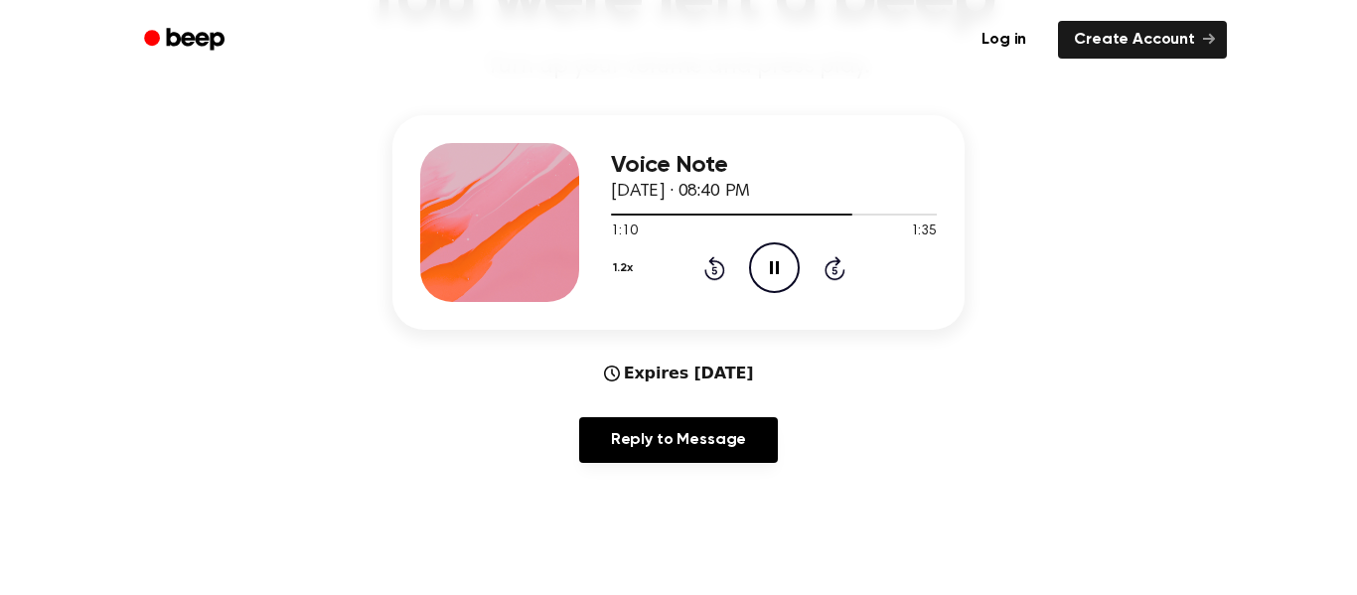
click at [715, 271] on icon at bounding box center [713, 270] width 5 height 8
click at [623, 270] on button "1.2x" at bounding box center [625, 268] width 29 height 34
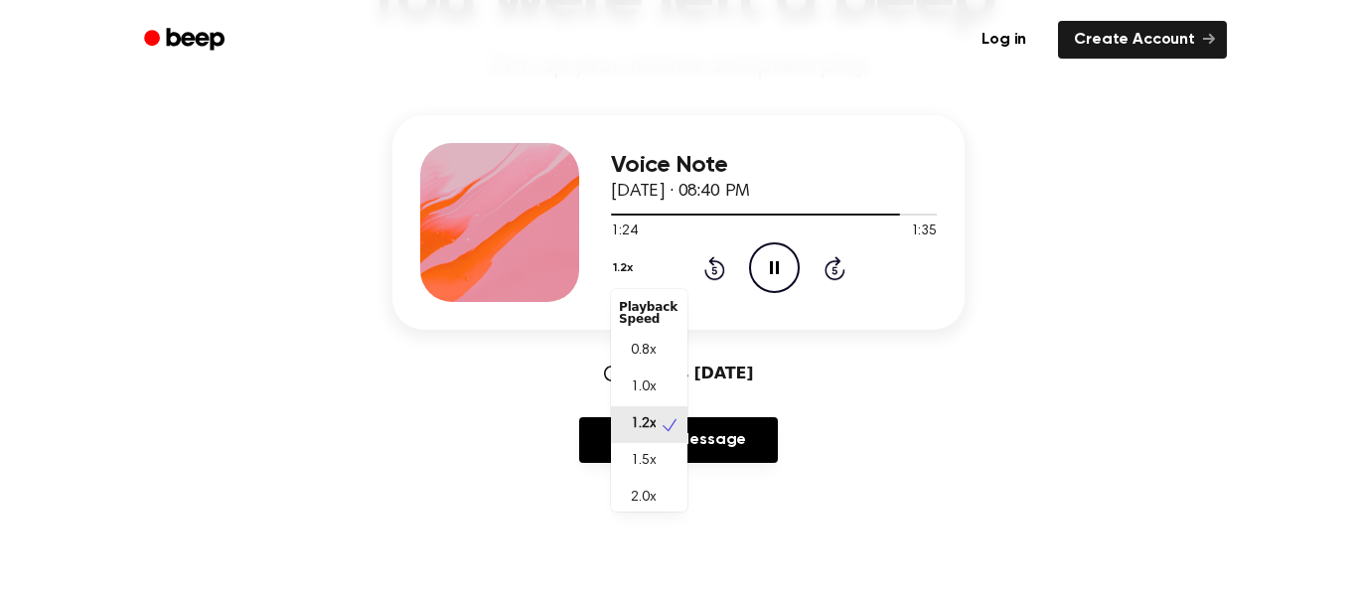
click at [614, 353] on div "0.8x" at bounding box center [649, 351] width 77 height 37
click at [631, 257] on button "0.8x" at bounding box center [628, 268] width 34 height 34
click at [647, 408] on div "1.2x" at bounding box center [649, 424] width 77 height 37
click at [626, 281] on button "1.2x" at bounding box center [625, 268] width 29 height 34
click at [623, 391] on div "1.0x" at bounding box center [637, 388] width 37 height 21
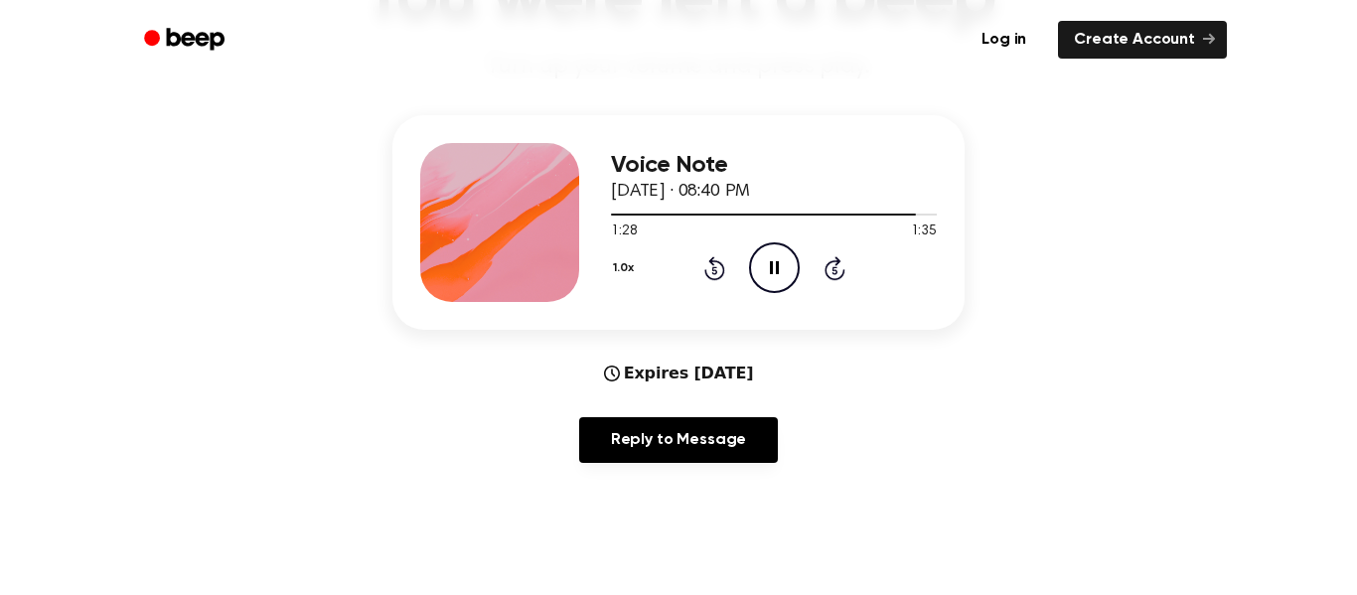
click at [717, 278] on icon at bounding box center [714, 268] width 21 height 24
click at [714, 271] on icon "Rewind 5 seconds" at bounding box center [714, 268] width 22 height 26
click at [620, 281] on button "1.0x" at bounding box center [626, 268] width 30 height 34
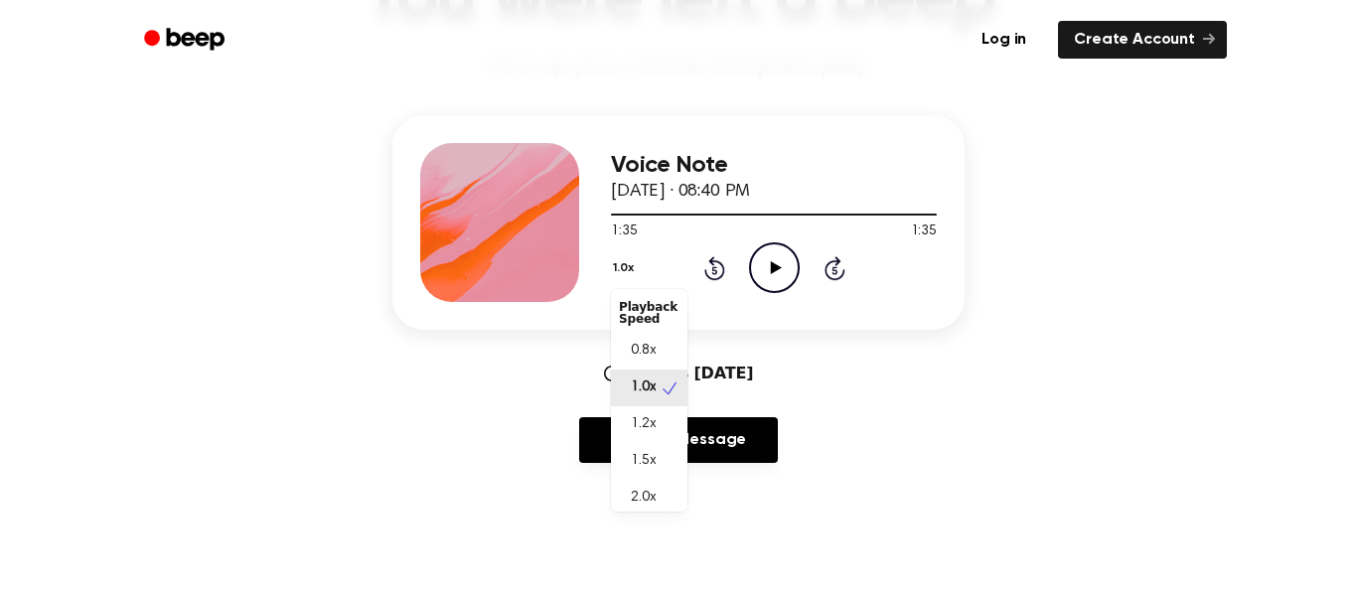
scroll to position [9, 0]
click at [631, 495] on span "2.0x" at bounding box center [643, 489] width 25 height 21
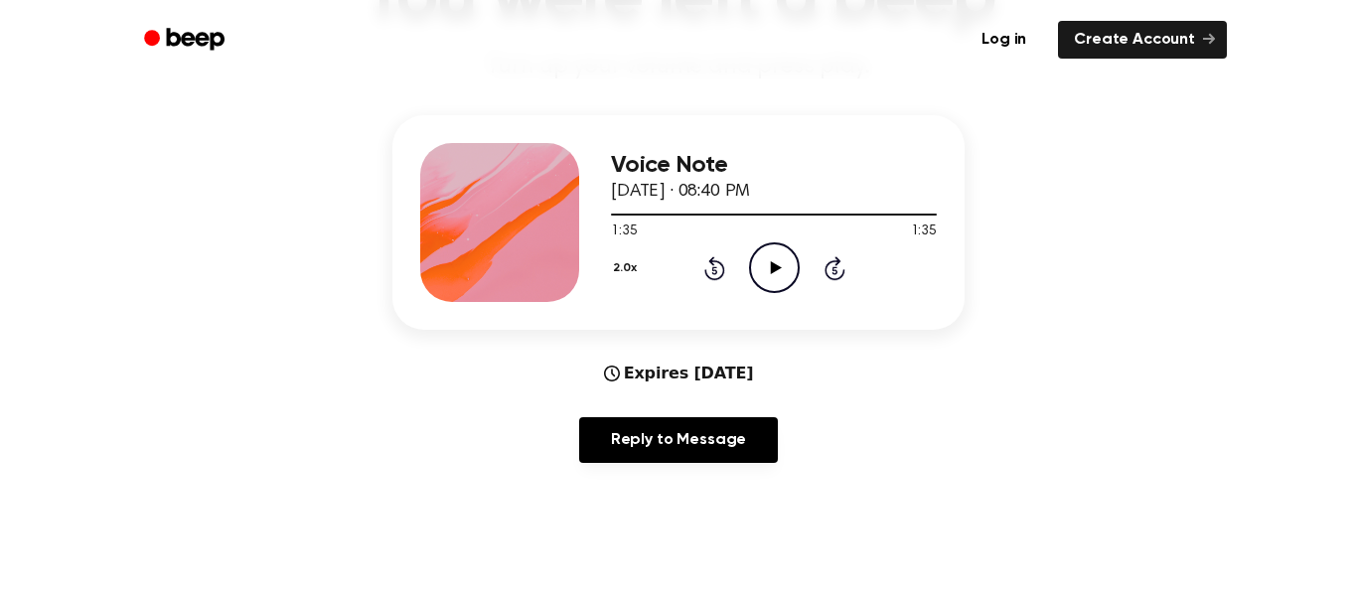
click at [747, 252] on div "2.0x Rewind 5 seconds Play Audio Skip 5 seconds" at bounding box center [774, 267] width 326 height 51
click at [773, 273] on icon "Play Audio" at bounding box center [774, 267] width 51 height 51
click at [786, 285] on icon "Pause Audio" at bounding box center [774, 267] width 51 height 51
